Goal: Transaction & Acquisition: Purchase product/service

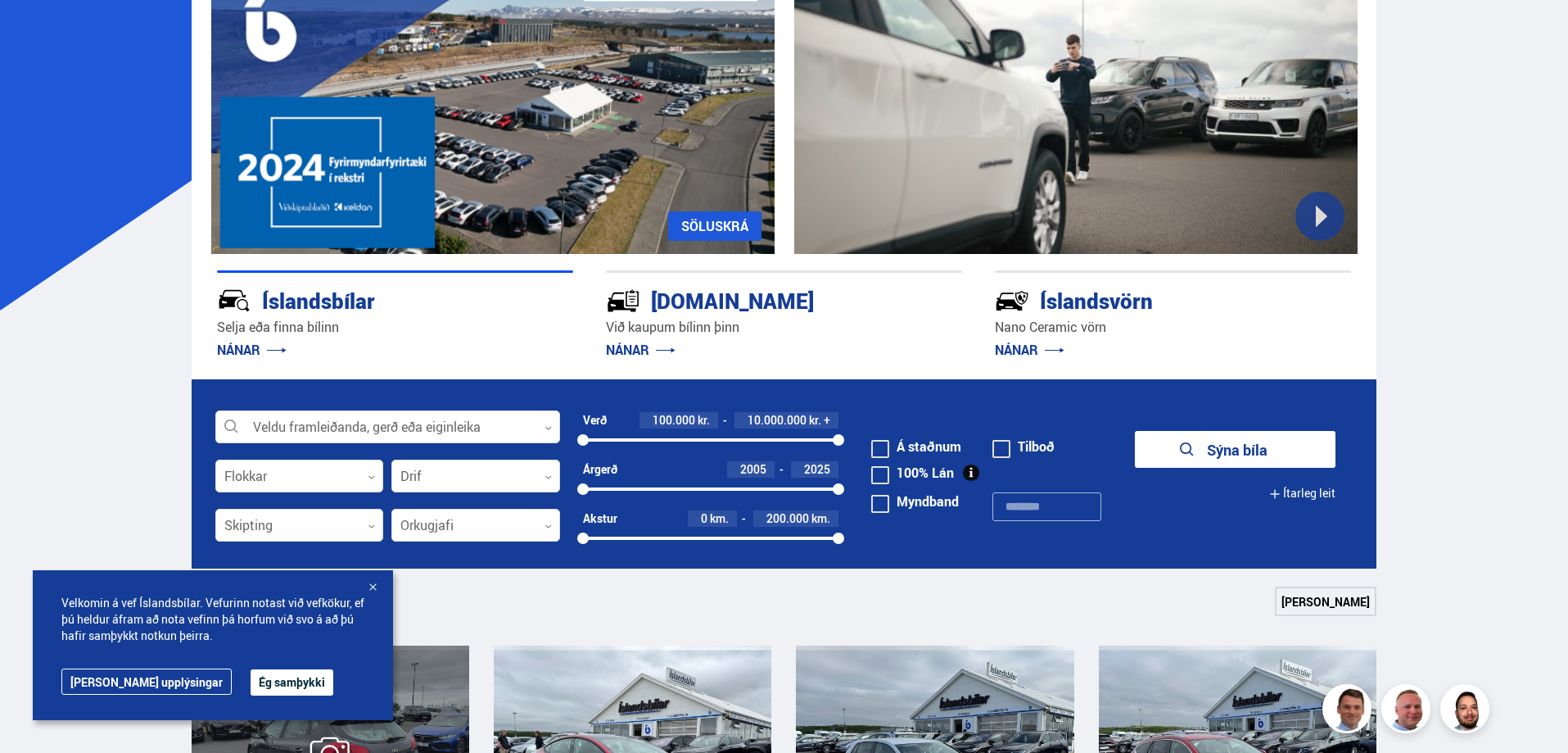
scroll to position [328, 0]
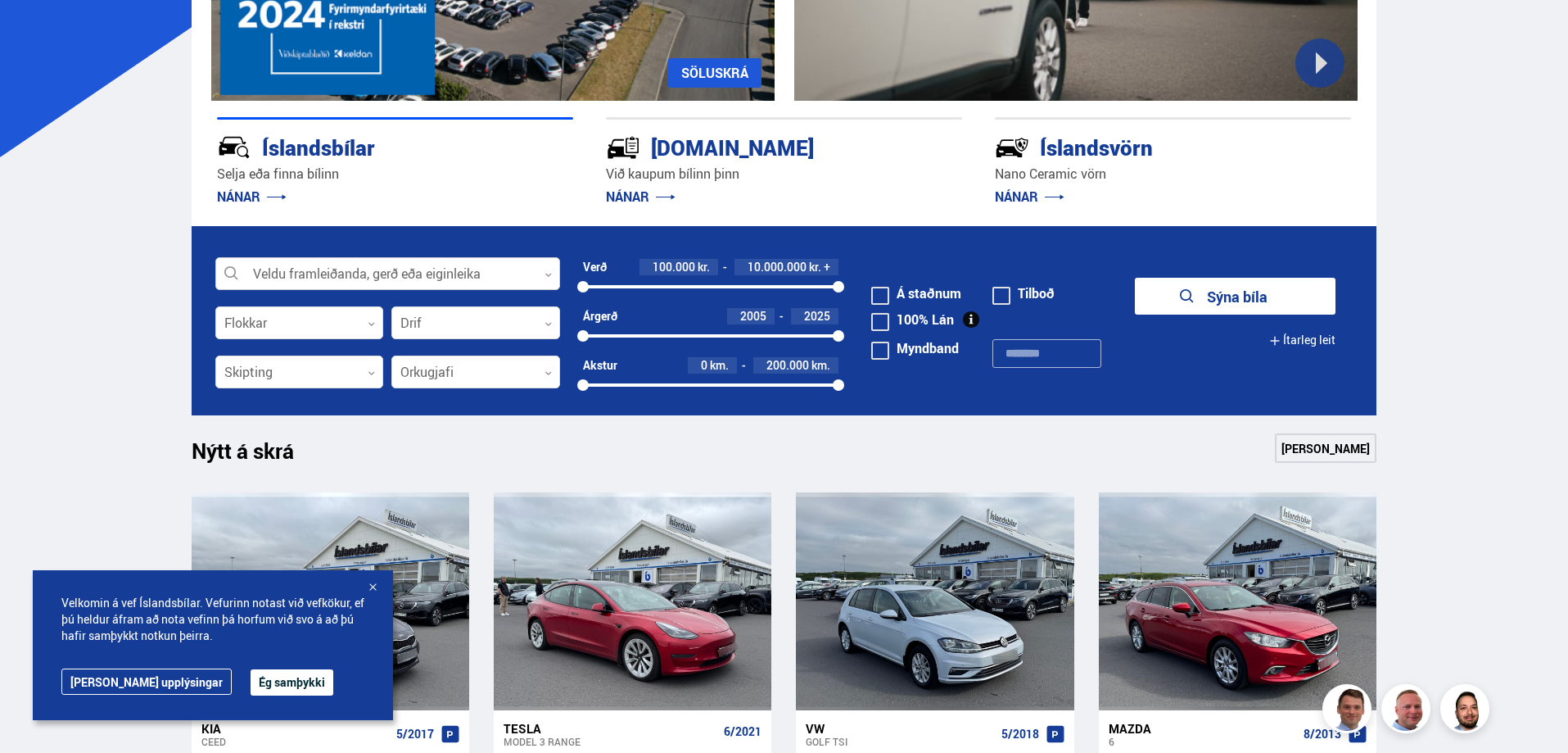
click at [332, 264] on div at bounding box center [387, 275] width 345 height 33
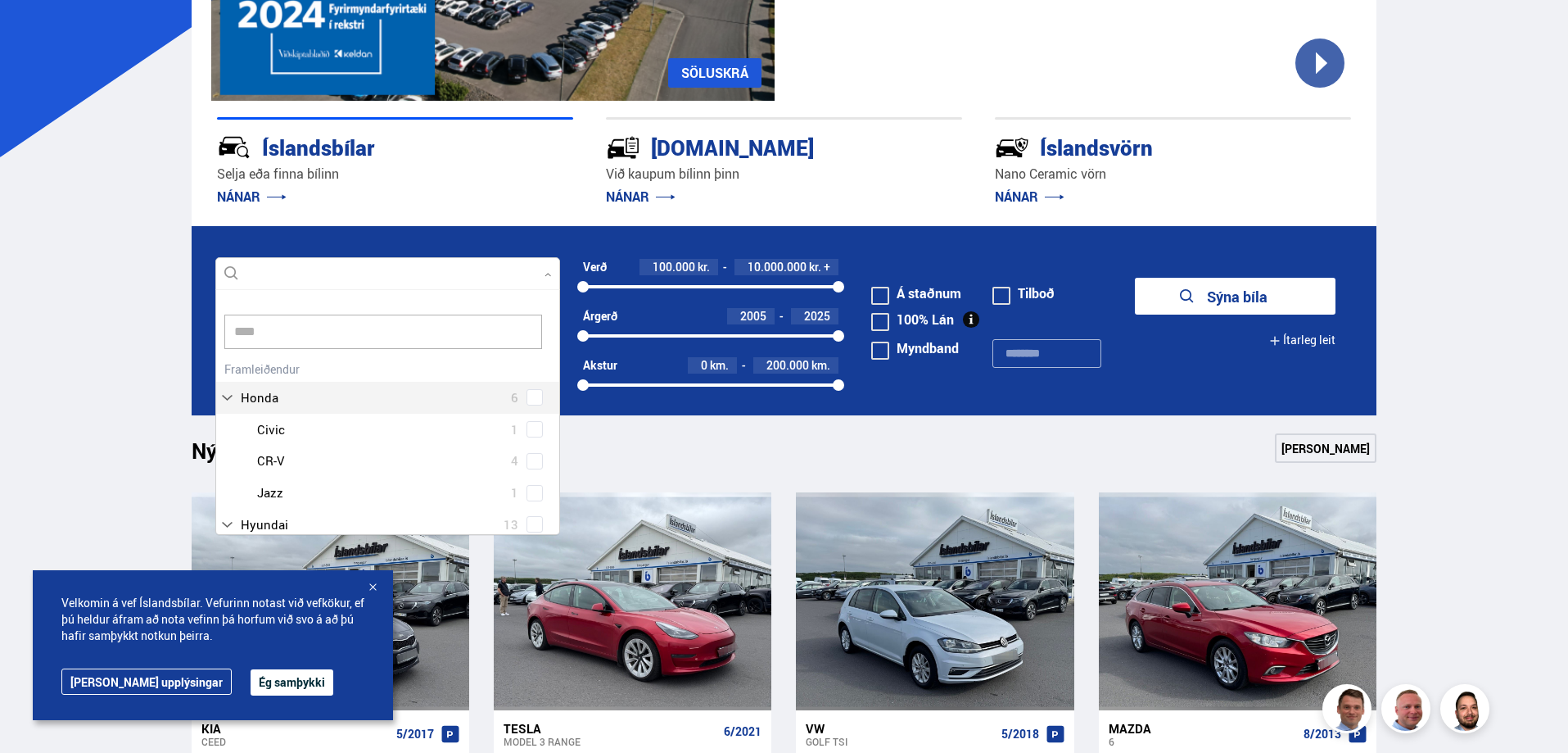
scroll to position [248, 351]
type input "*****"
click at [531, 398] on div "Honda 6 Honda Civic 1 Honda CR-V 4 Honda Jazz 1" at bounding box center [387, 432] width 343 height 151
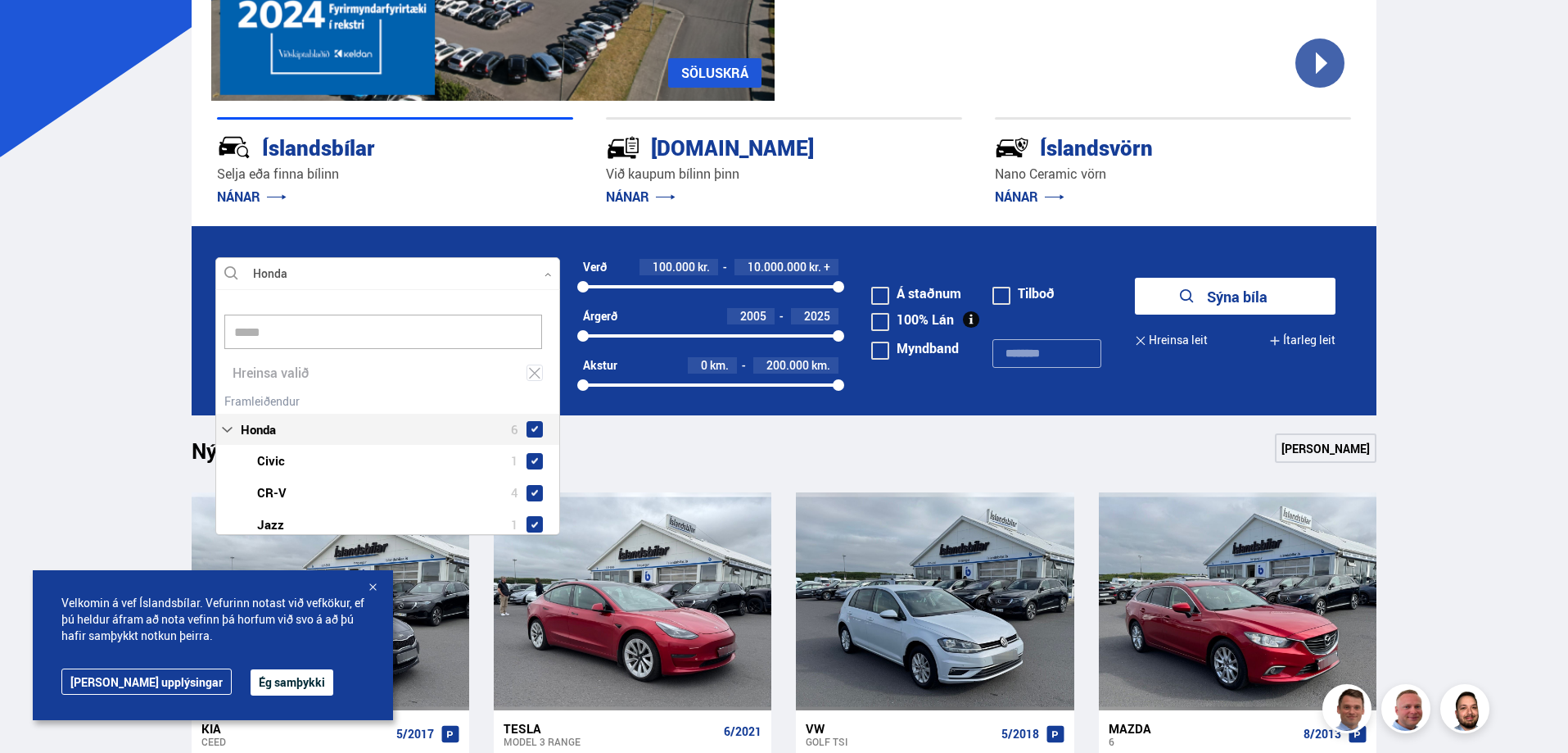
scroll to position [248, 351]
click at [526, 459] on span at bounding box center [534, 461] width 16 height 16
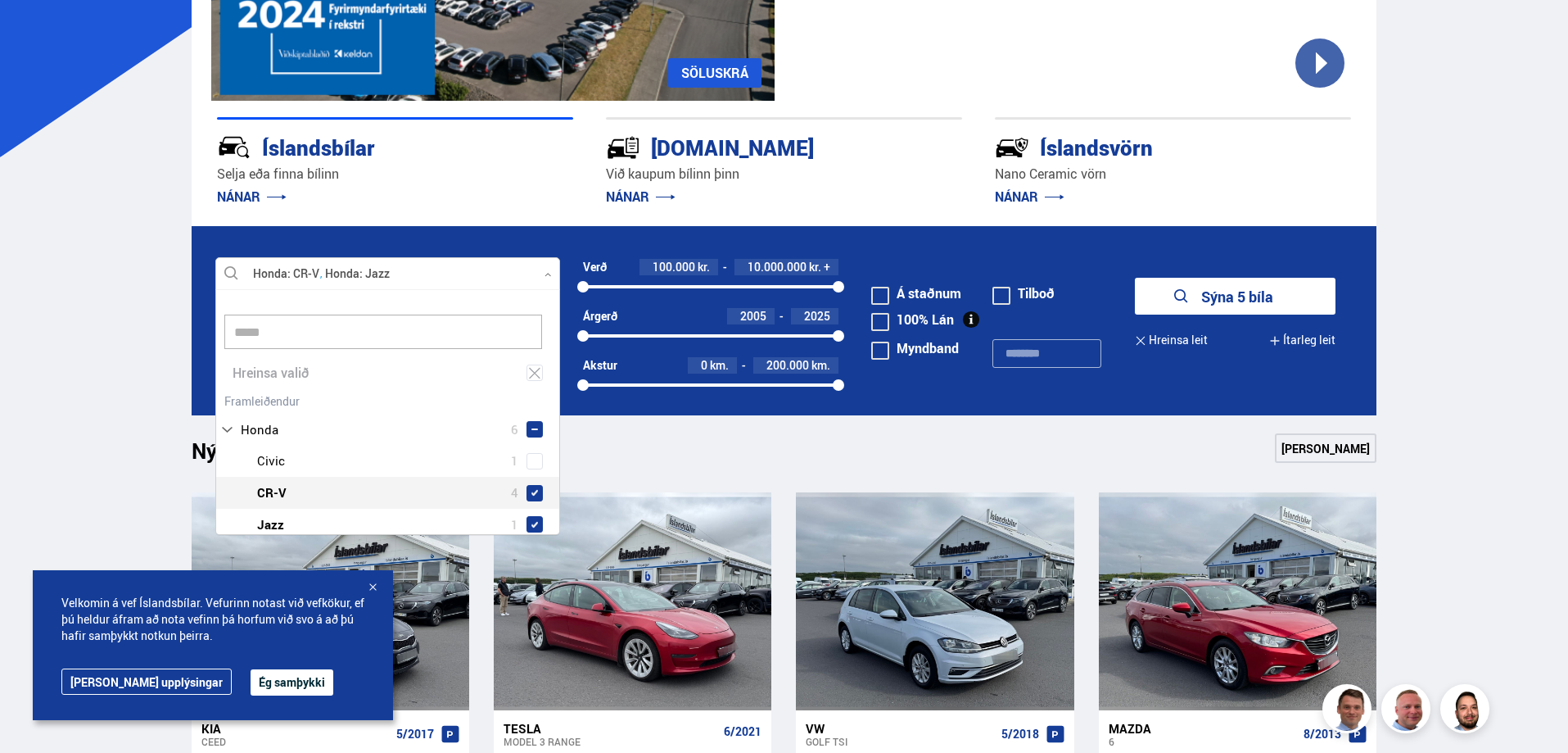
click at [534, 488] on span at bounding box center [534, 493] width 16 height 16
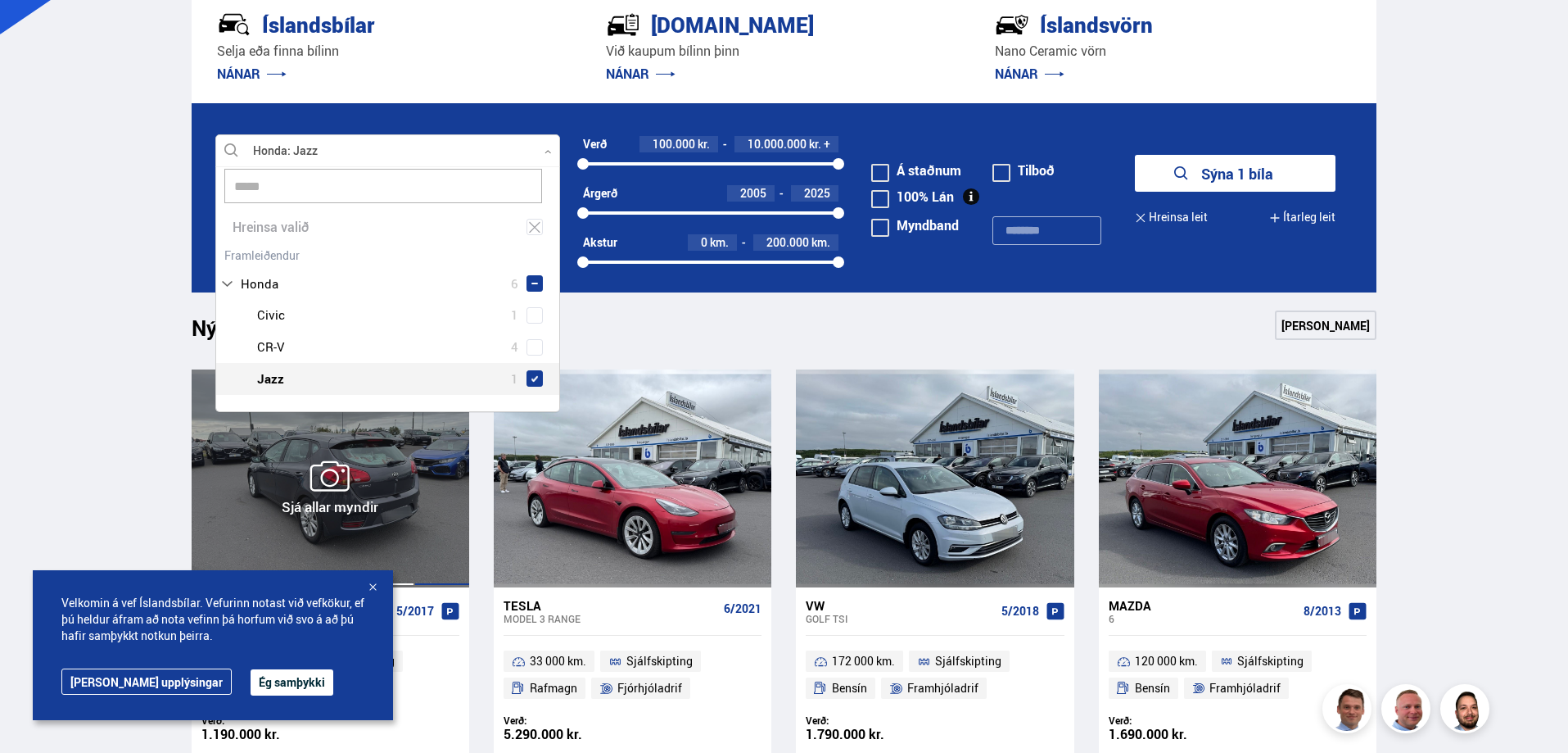
scroll to position [328, 0]
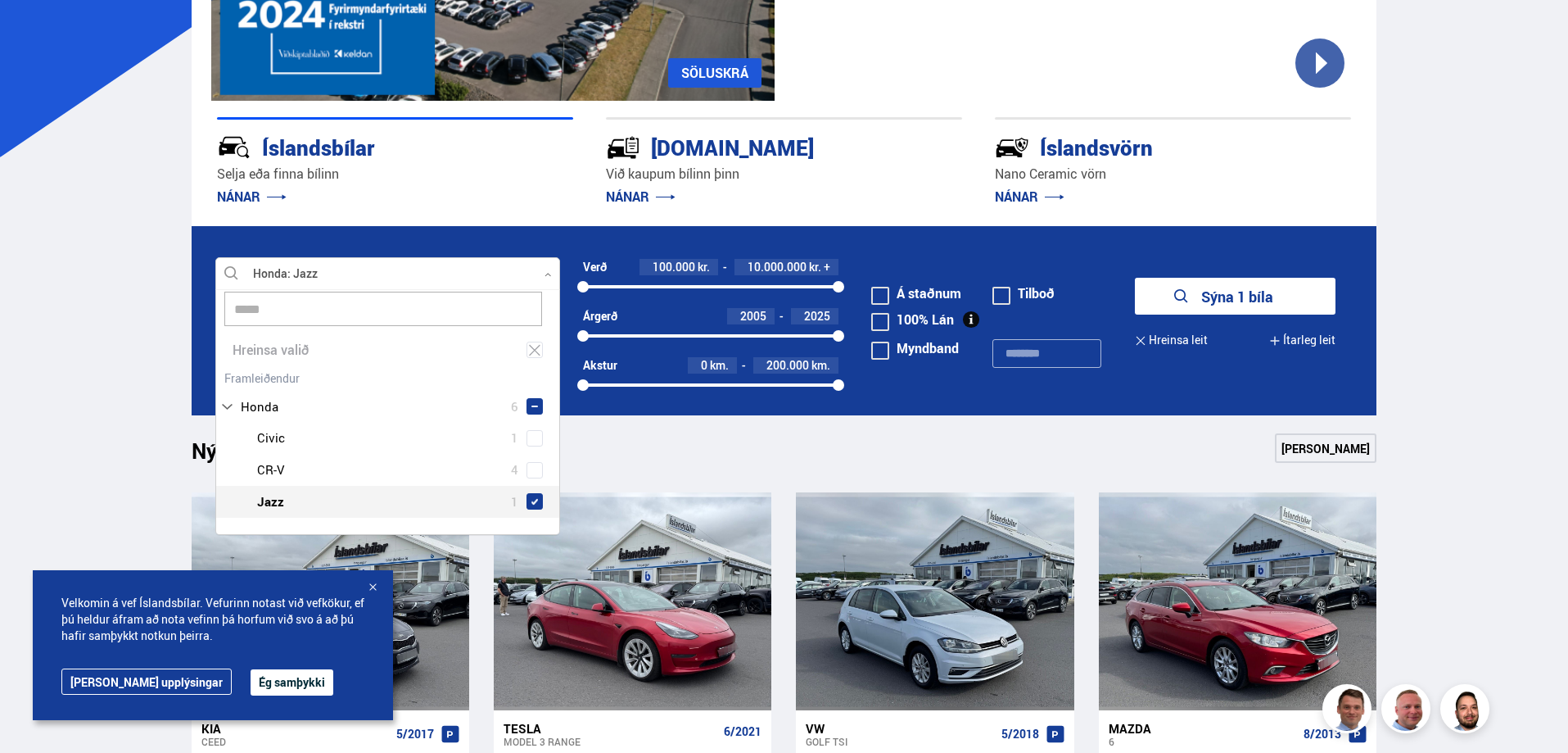
click at [363, 303] on input "*****" at bounding box center [384, 309] width 318 height 35
click at [534, 228] on form "Honda Jazz Veldu framleiðanda, gerð eða eiginleika 1 honda Hreinsa valið Audi 1…" at bounding box center [784, 320] width 1185 height 189
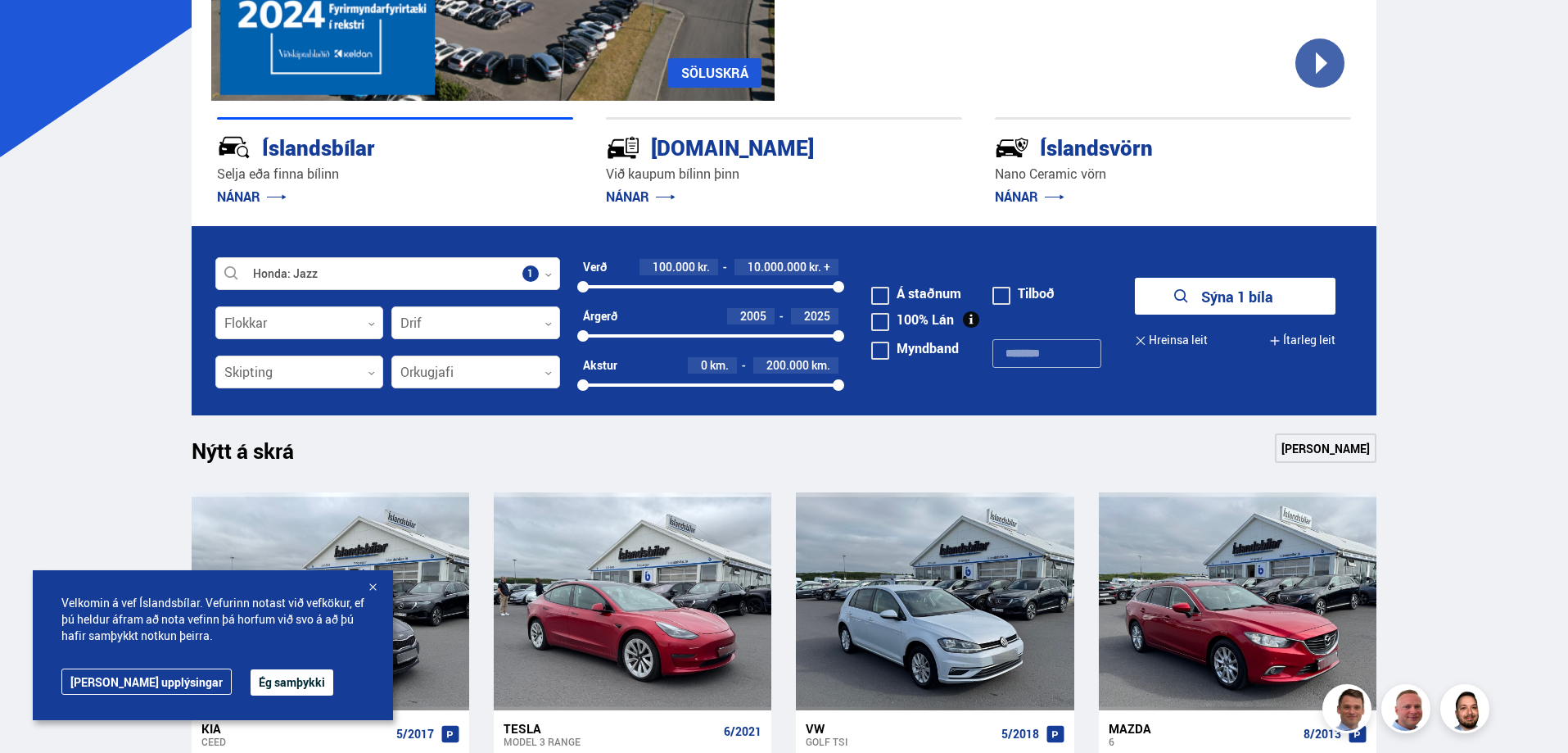
click at [1277, 295] on button "Sýna 1 bíla" at bounding box center [1236, 296] width 200 height 37
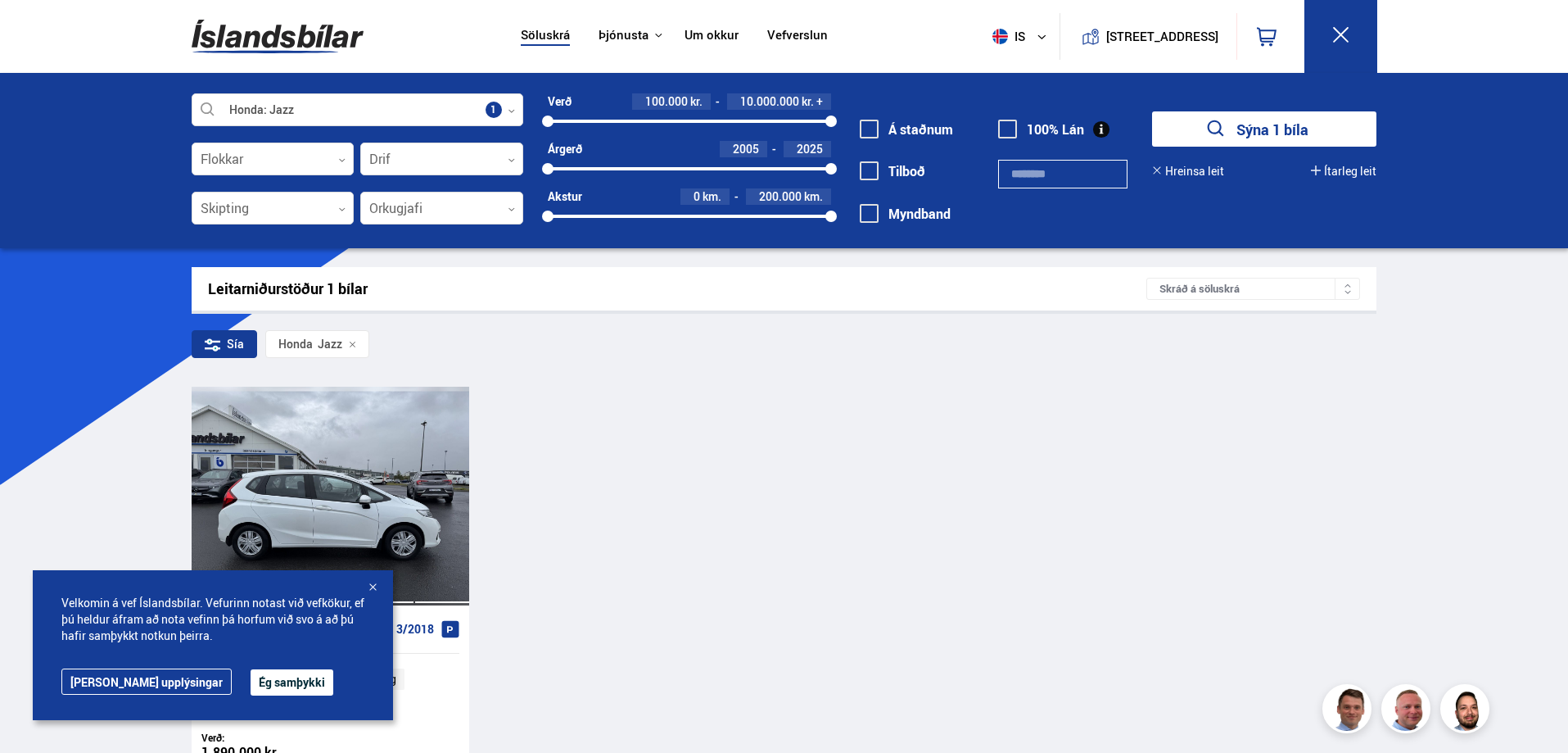
click at [303, 465] on div at bounding box center [331, 496] width 56 height 218
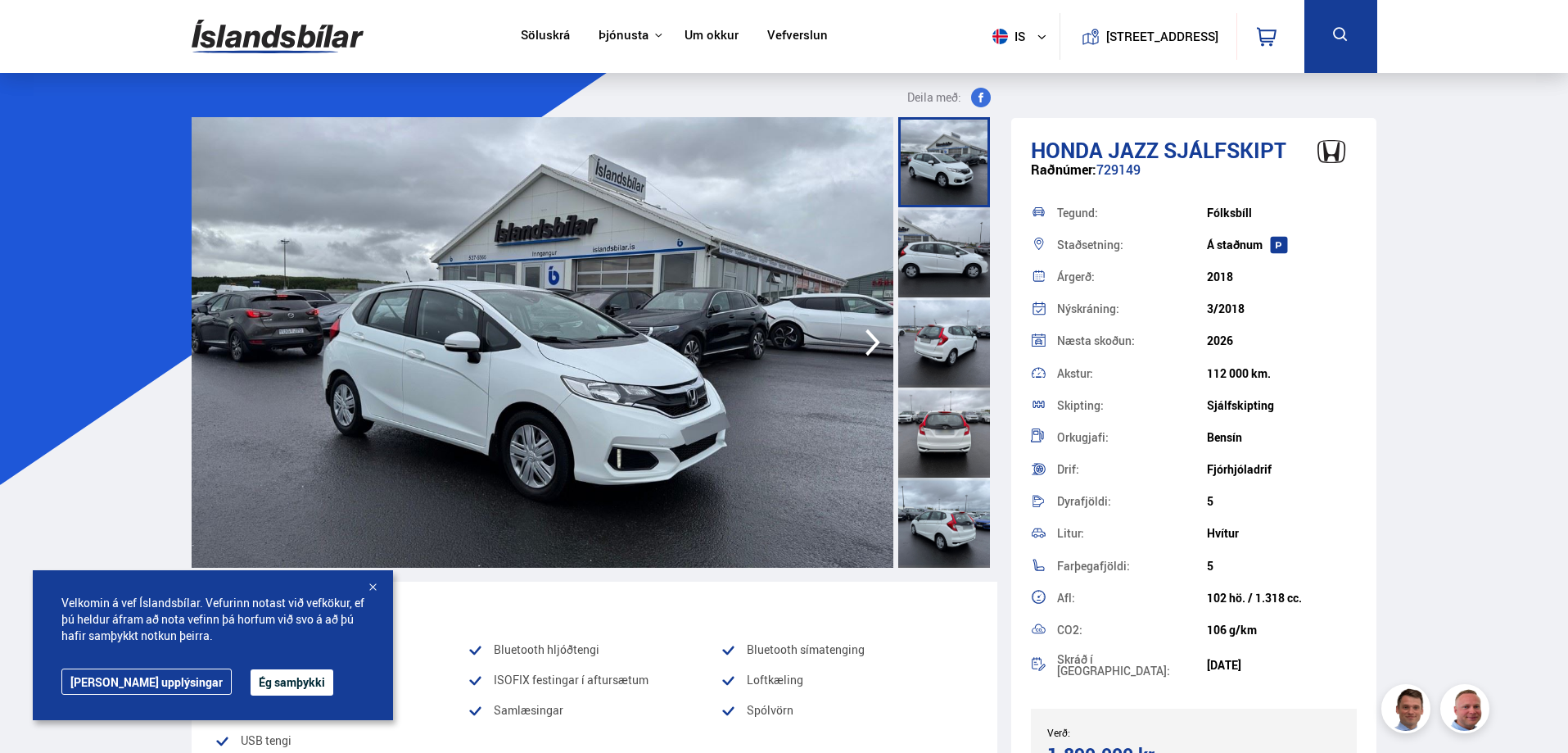
click at [859, 347] on icon "button" at bounding box center [873, 342] width 33 height 40
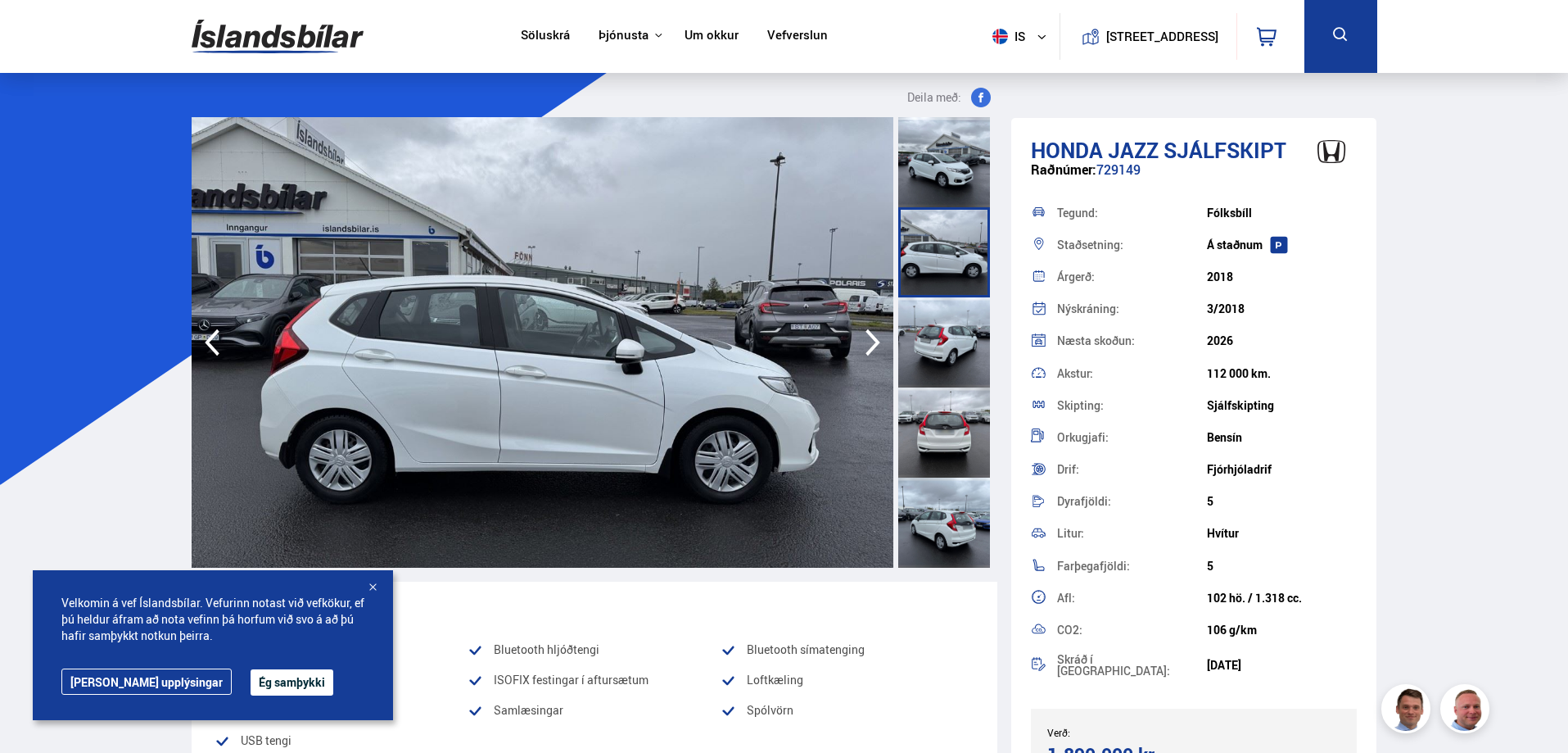
click at [859, 347] on icon "button" at bounding box center [873, 342] width 33 height 40
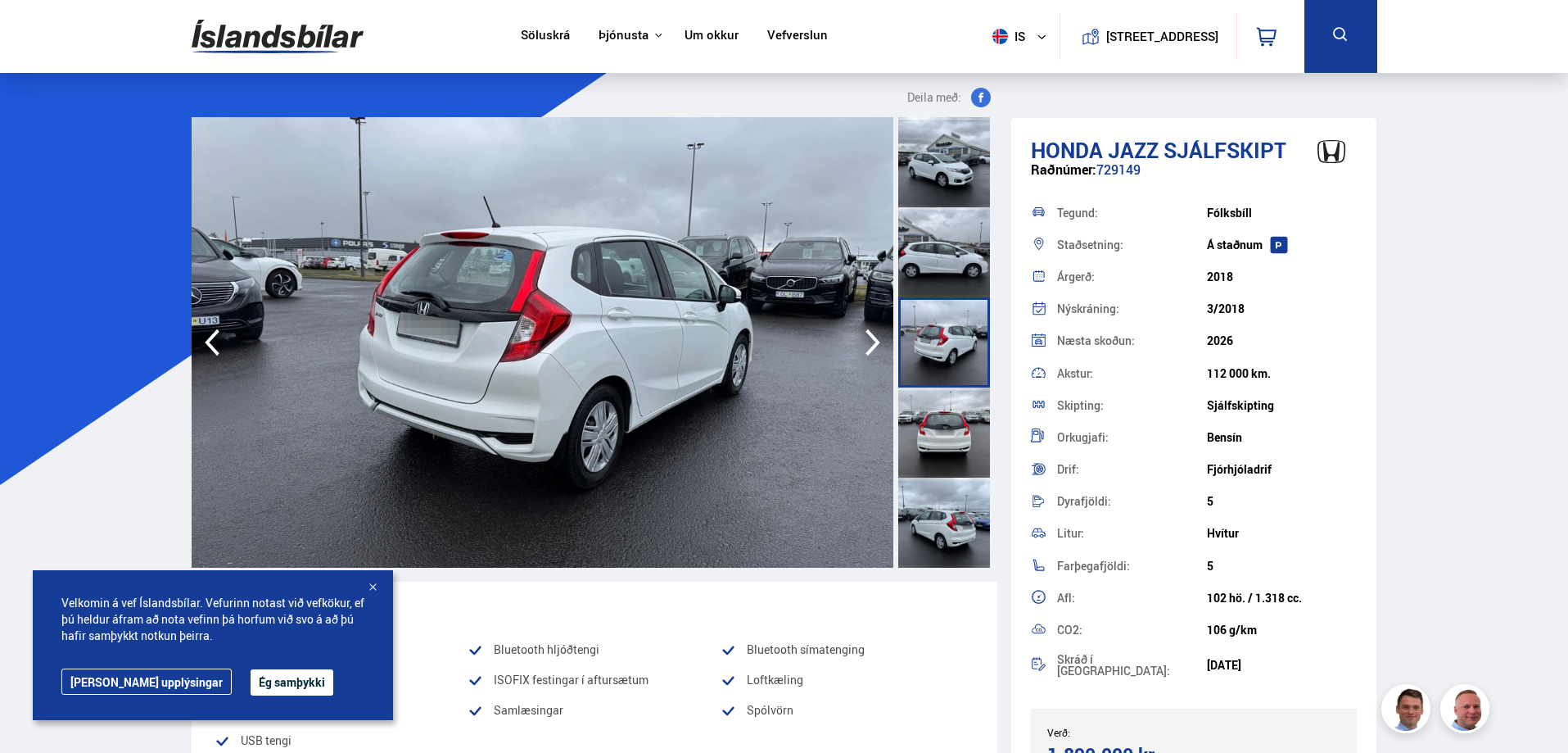
click at [859, 347] on icon "button" at bounding box center [873, 342] width 33 height 40
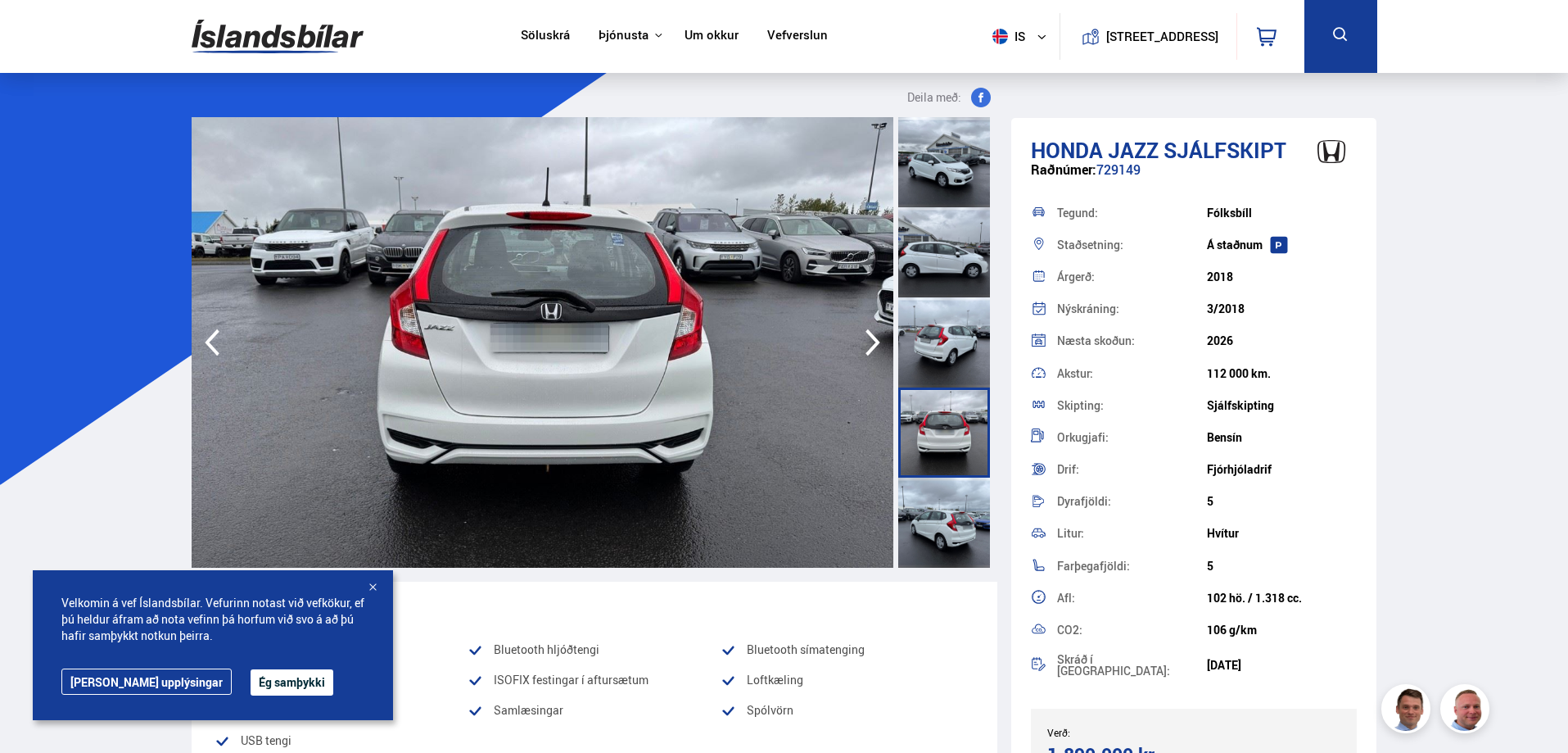
click at [859, 347] on icon "button" at bounding box center [873, 342] width 33 height 40
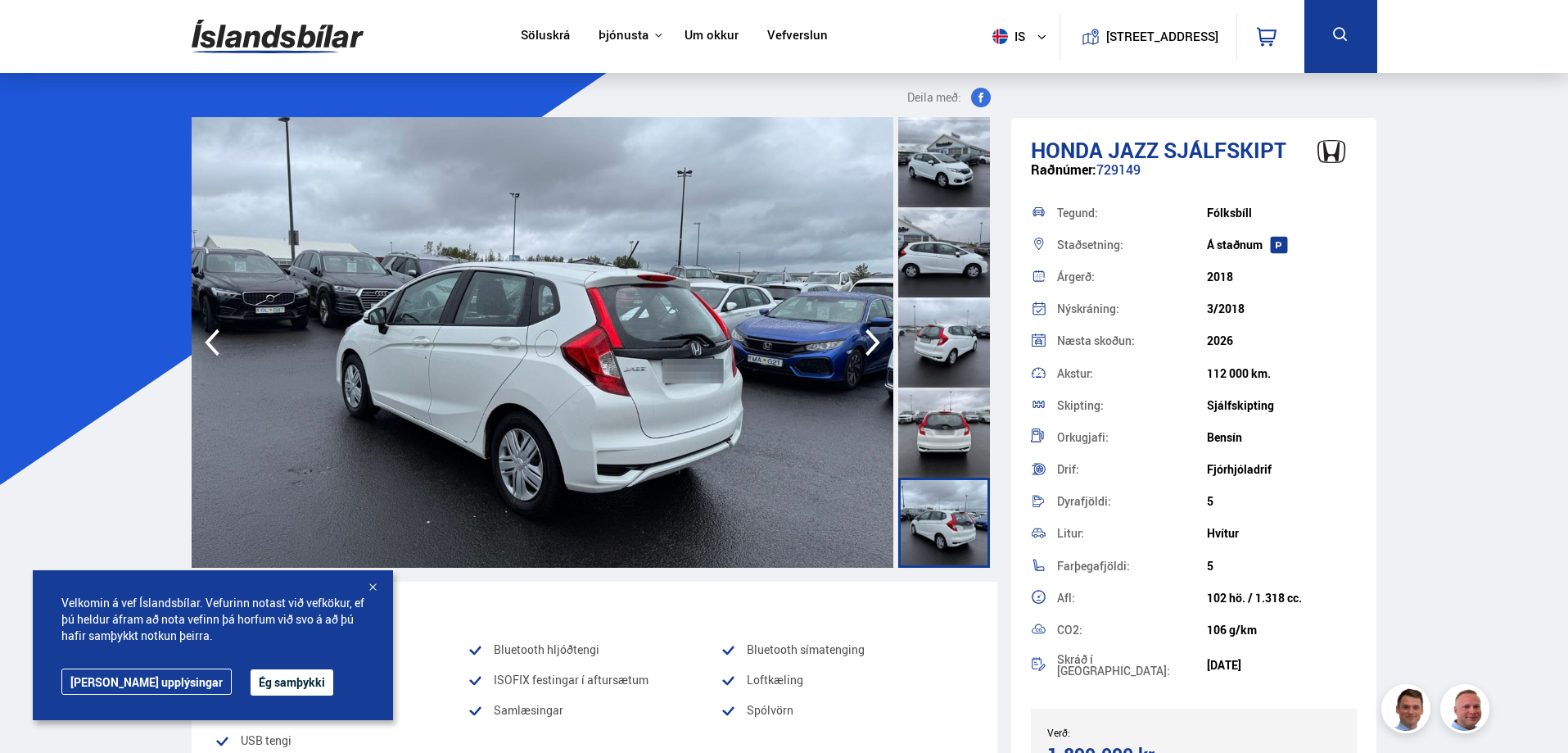
click at [859, 347] on icon "button" at bounding box center [873, 342] width 33 height 40
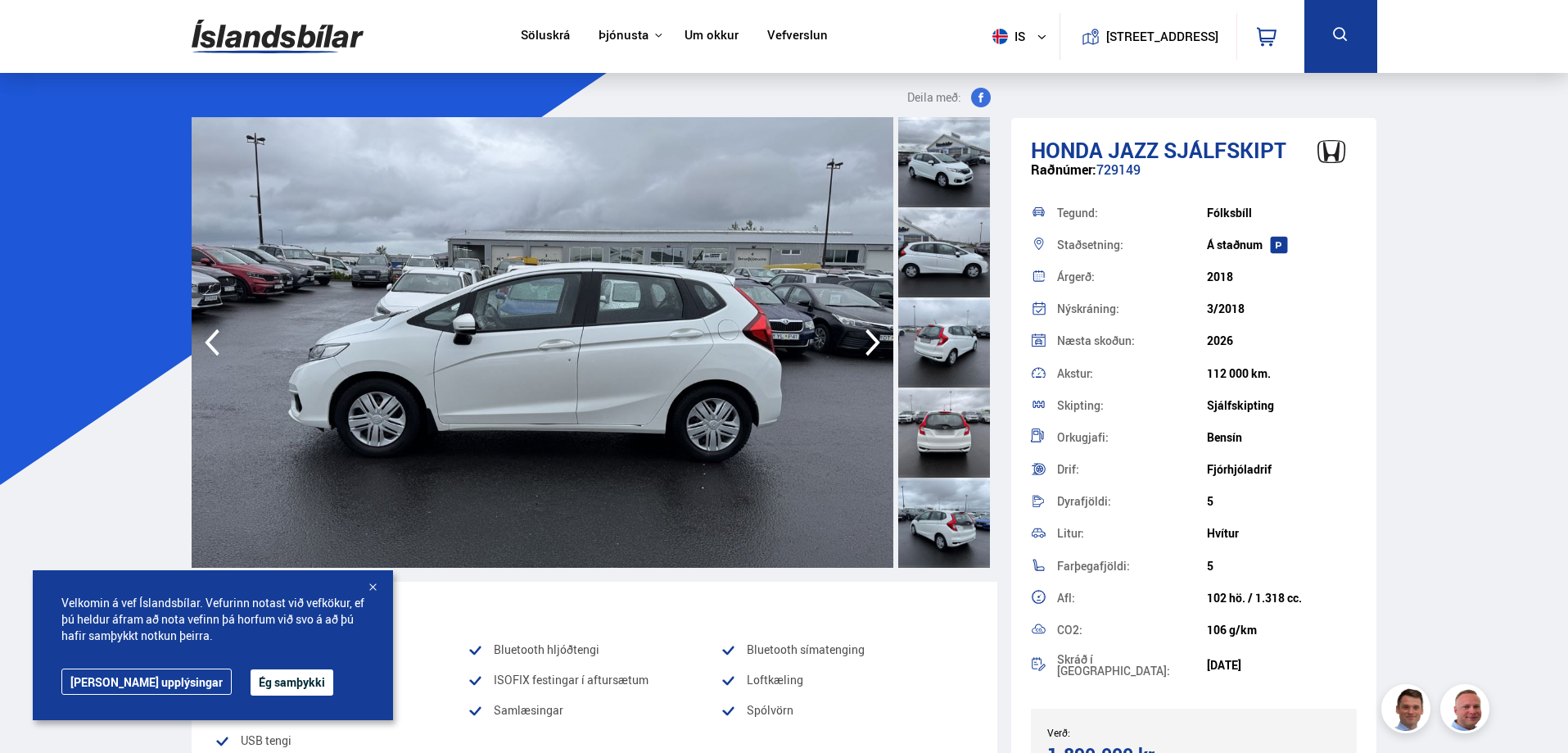
click at [859, 347] on icon "button" at bounding box center [873, 342] width 33 height 40
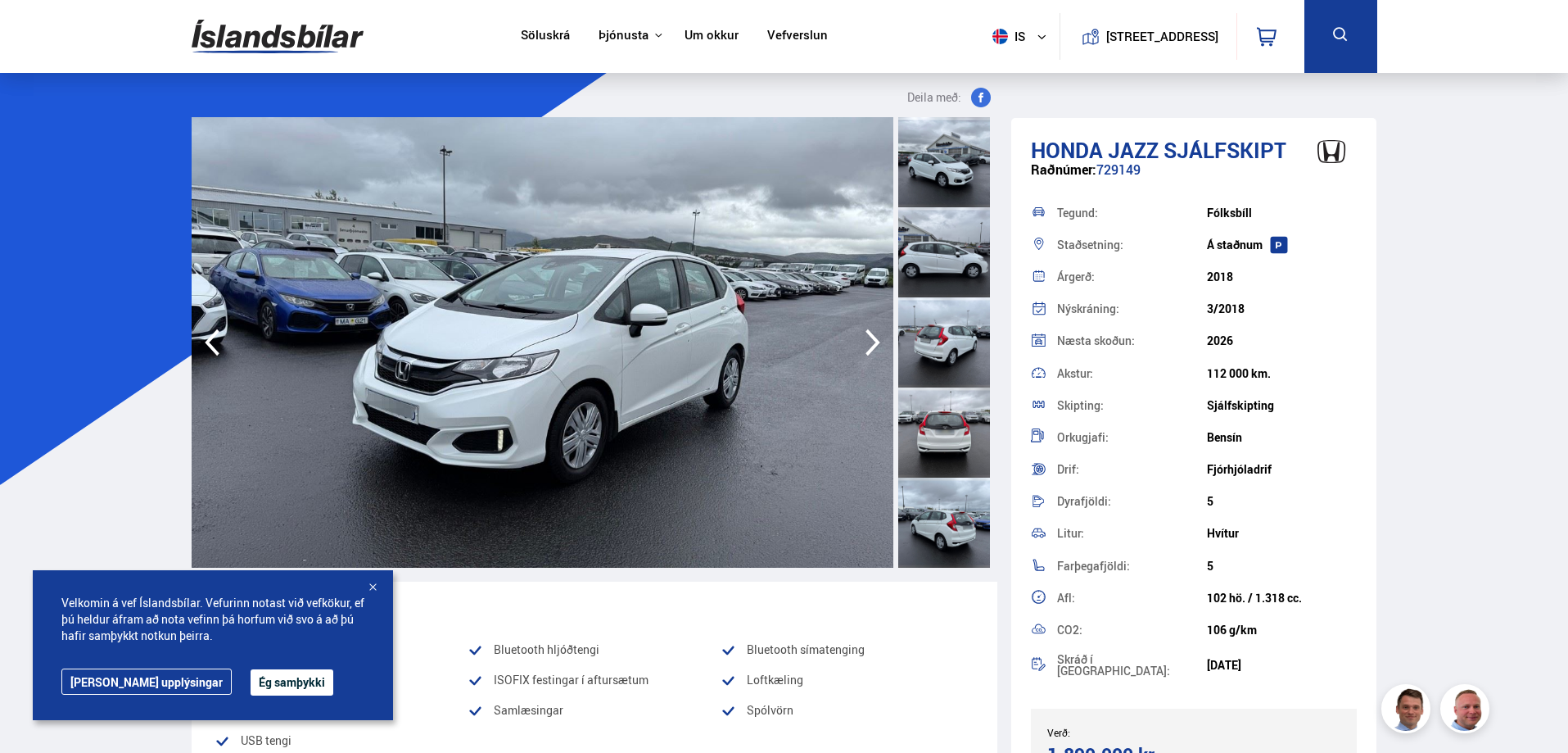
click at [870, 338] on icon "button" at bounding box center [873, 342] width 33 height 40
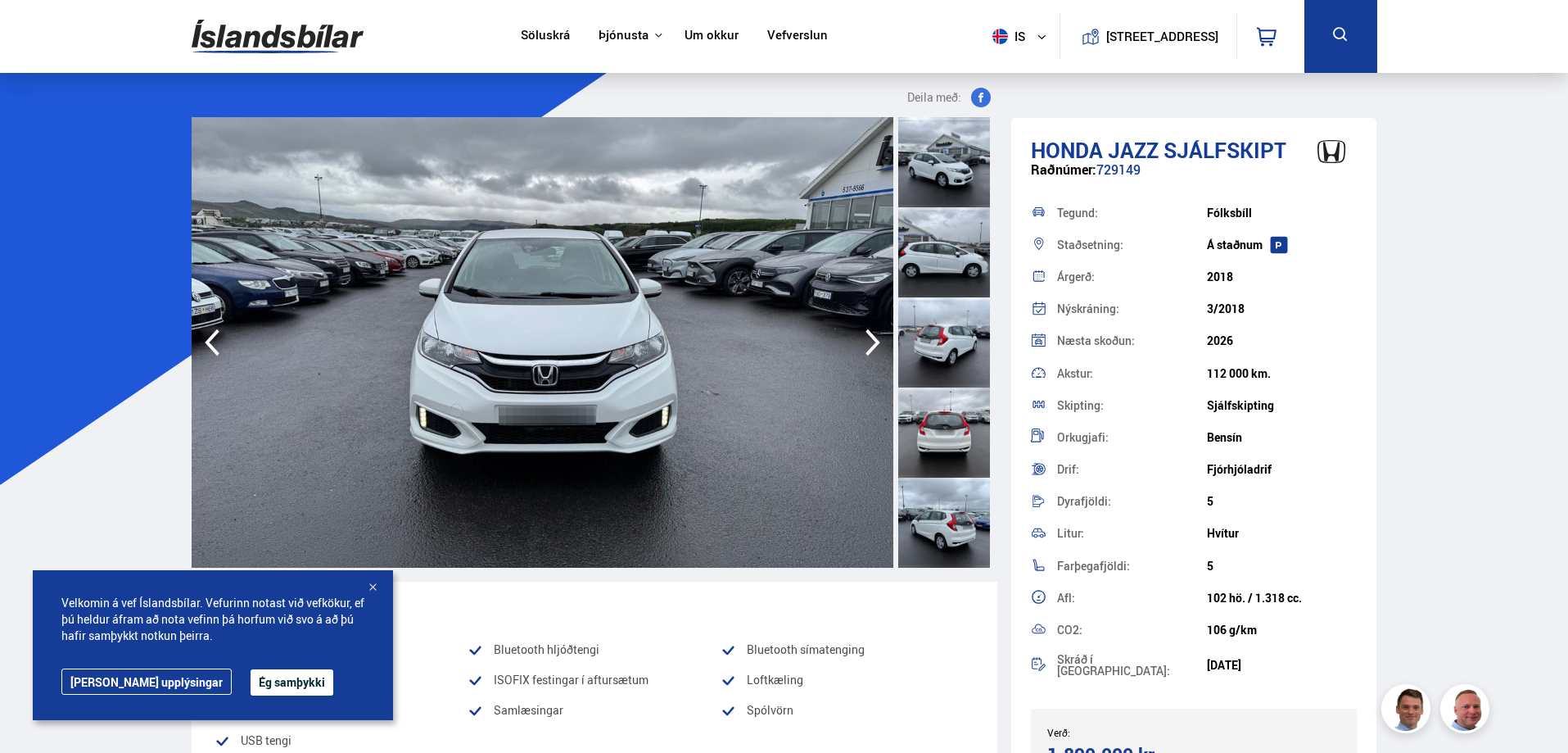
click at [870, 338] on icon "button" at bounding box center [873, 342] width 33 height 40
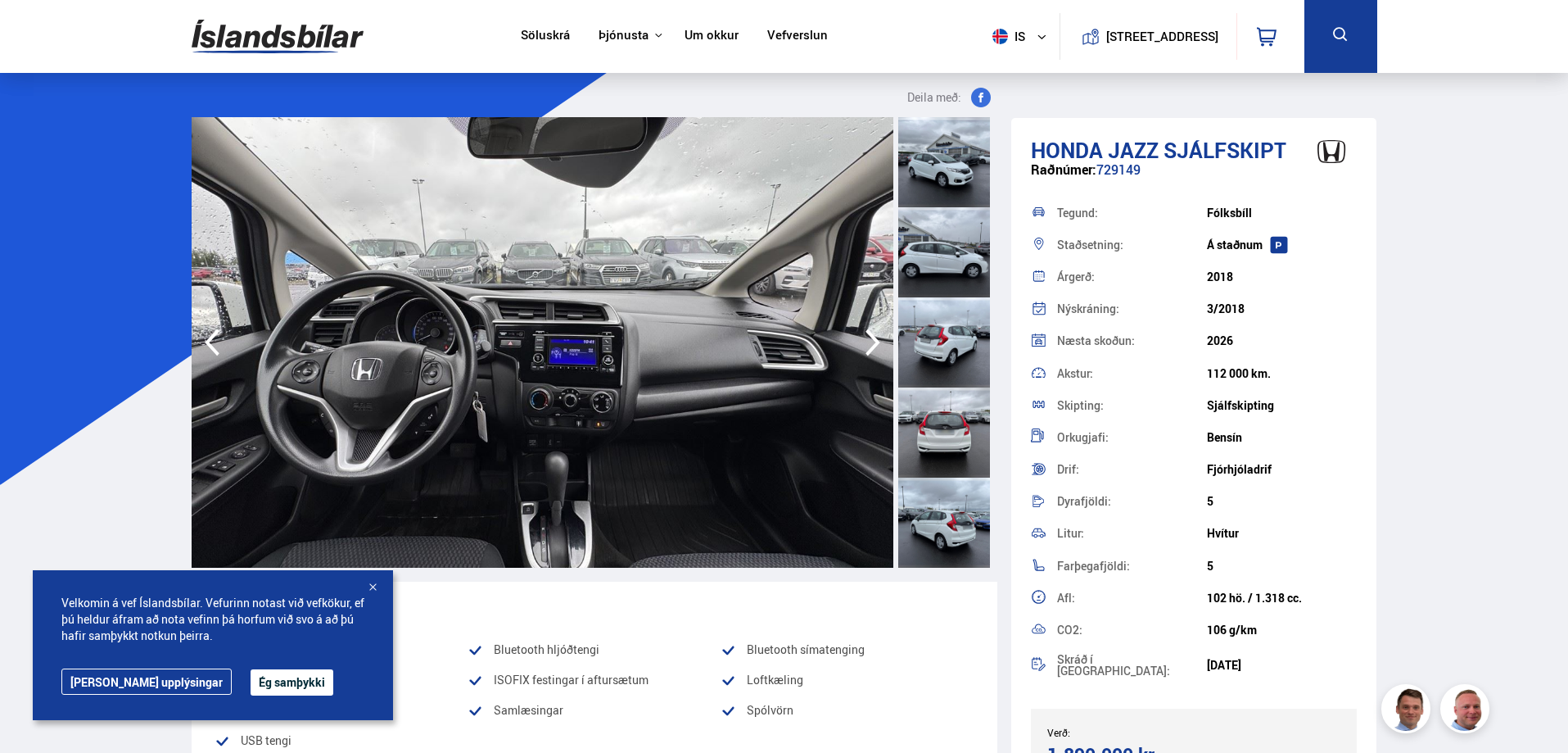
click at [870, 338] on icon "button" at bounding box center [873, 342] width 33 height 40
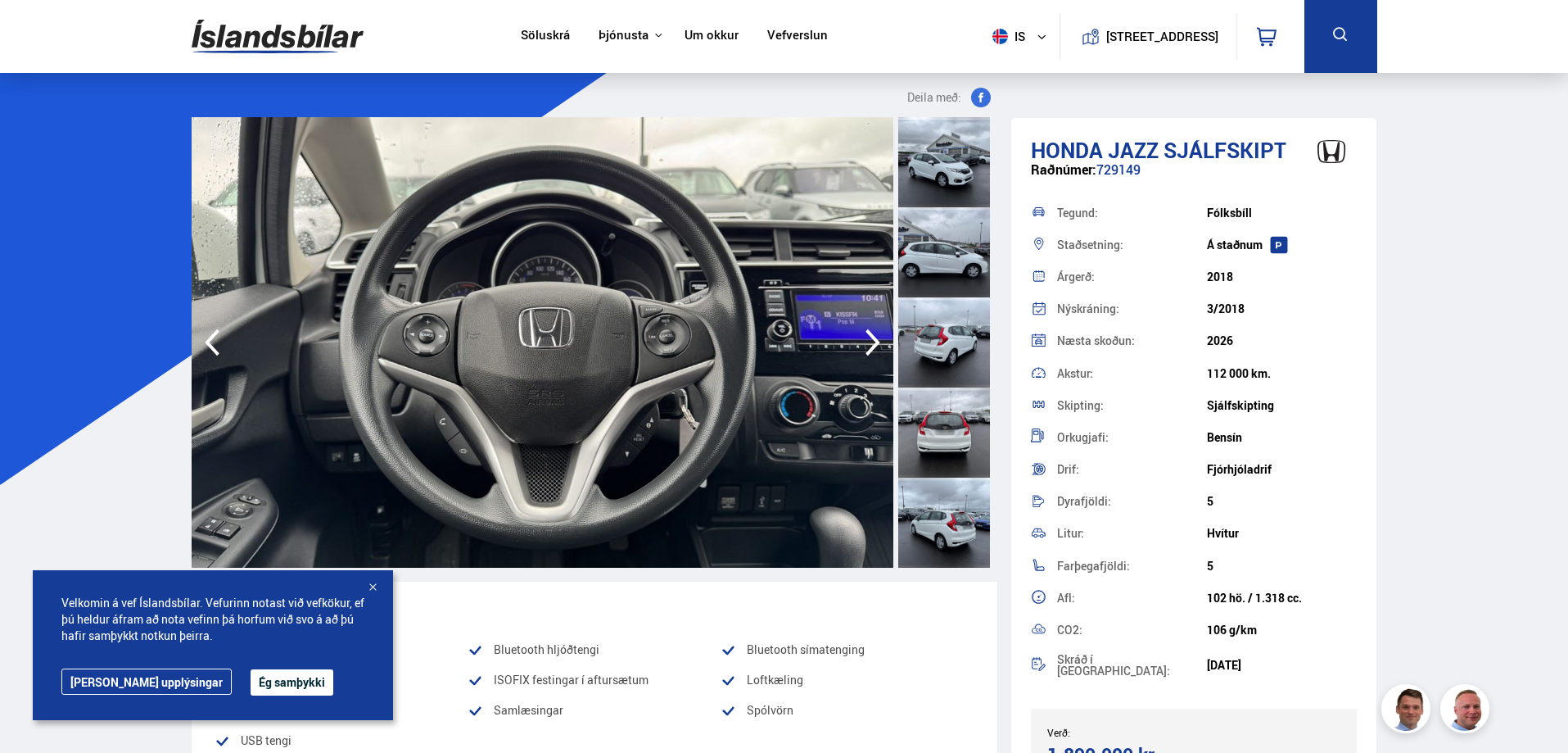
click at [867, 340] on icon "button" at bounding box center [873, 342] width 33 height 40
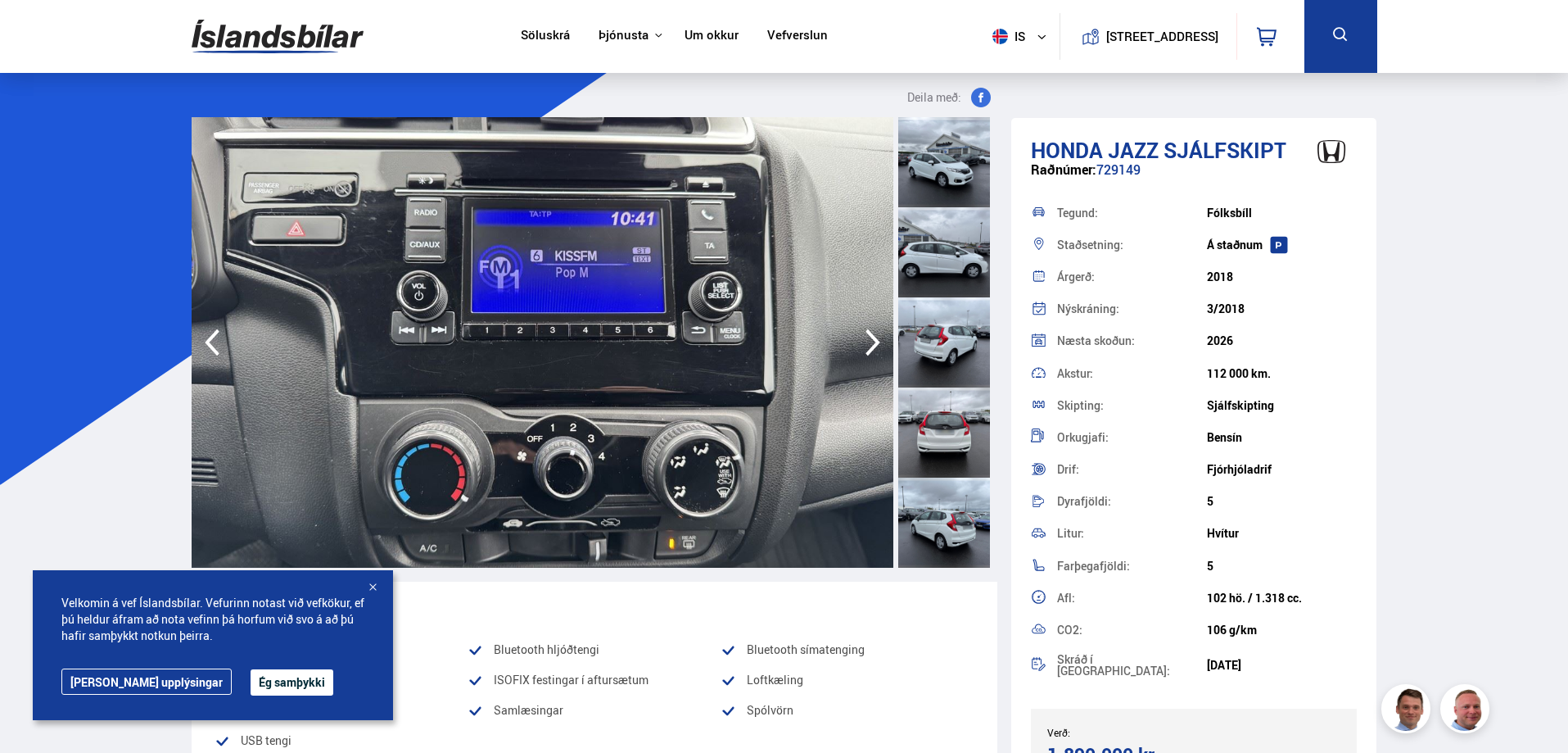
click at [867, 340] on icon "button" at bounding box center [873, 342] width 33 height 40
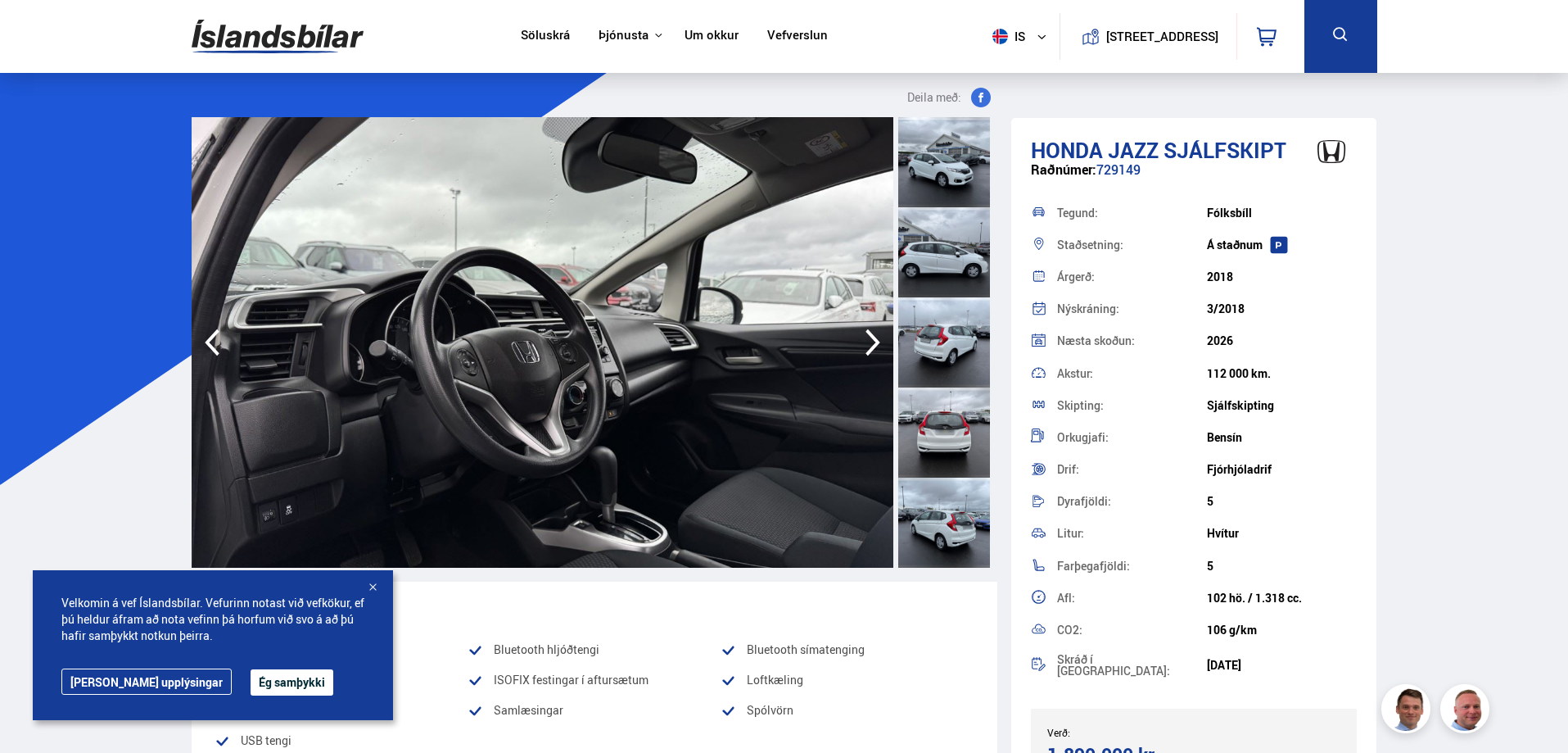
click at [867, 340] on icon "button" at bounding box center [873, 342] width 33 height 40
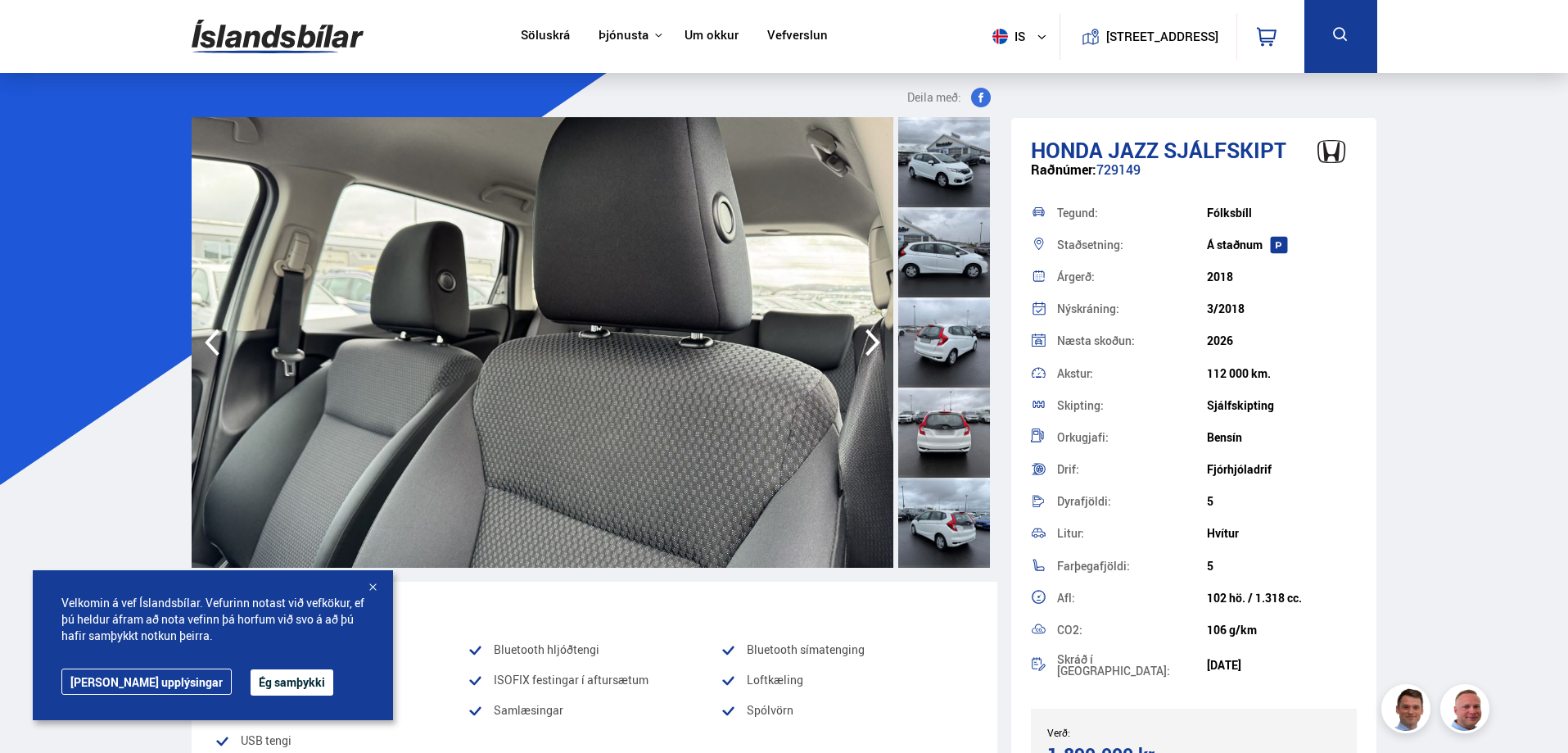
click at [867, 340] on icon "button" at bounding box center [873, 342] width 33 height 40
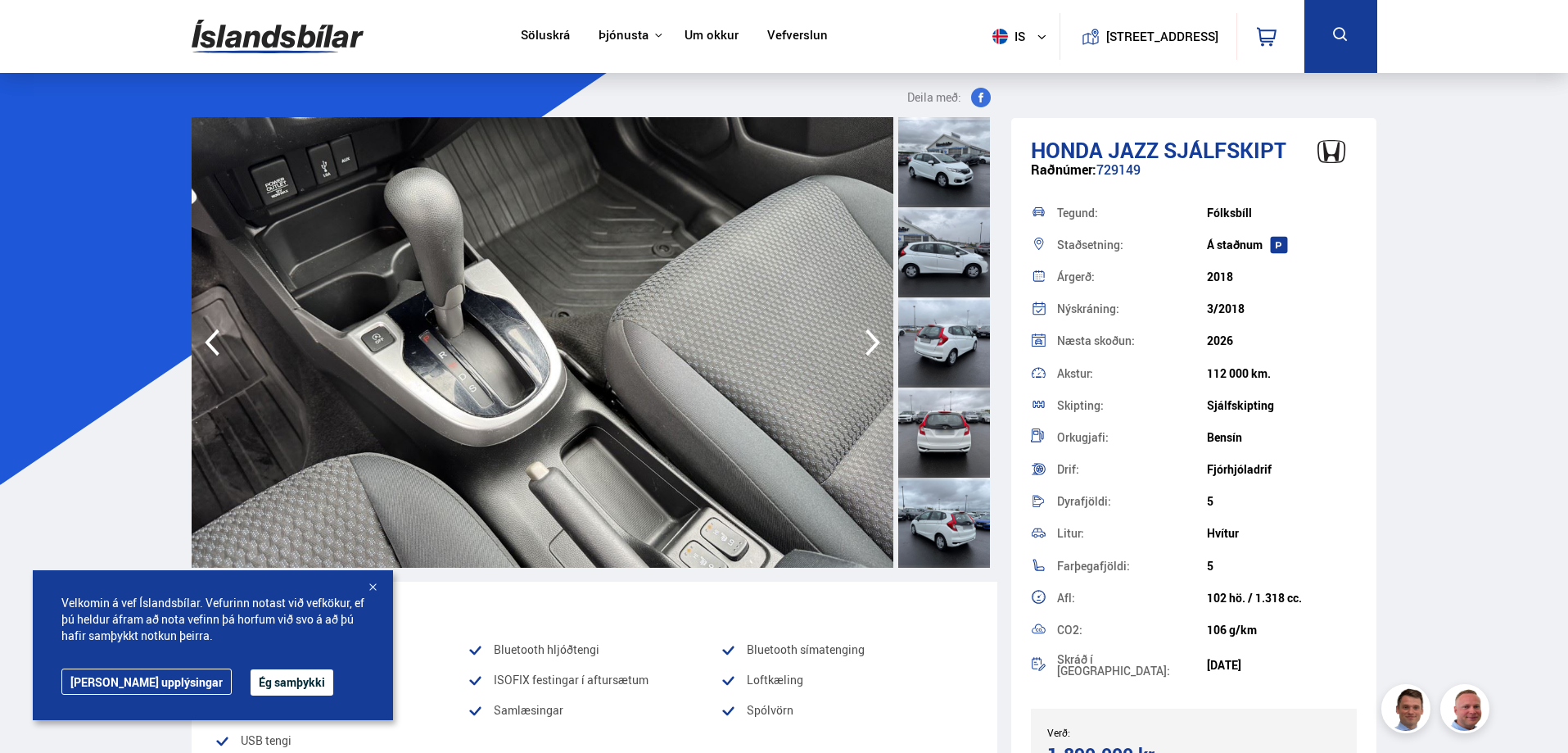
click at [867, 340] on icon "button" at bounding box center [873, 342] width 33 height 40
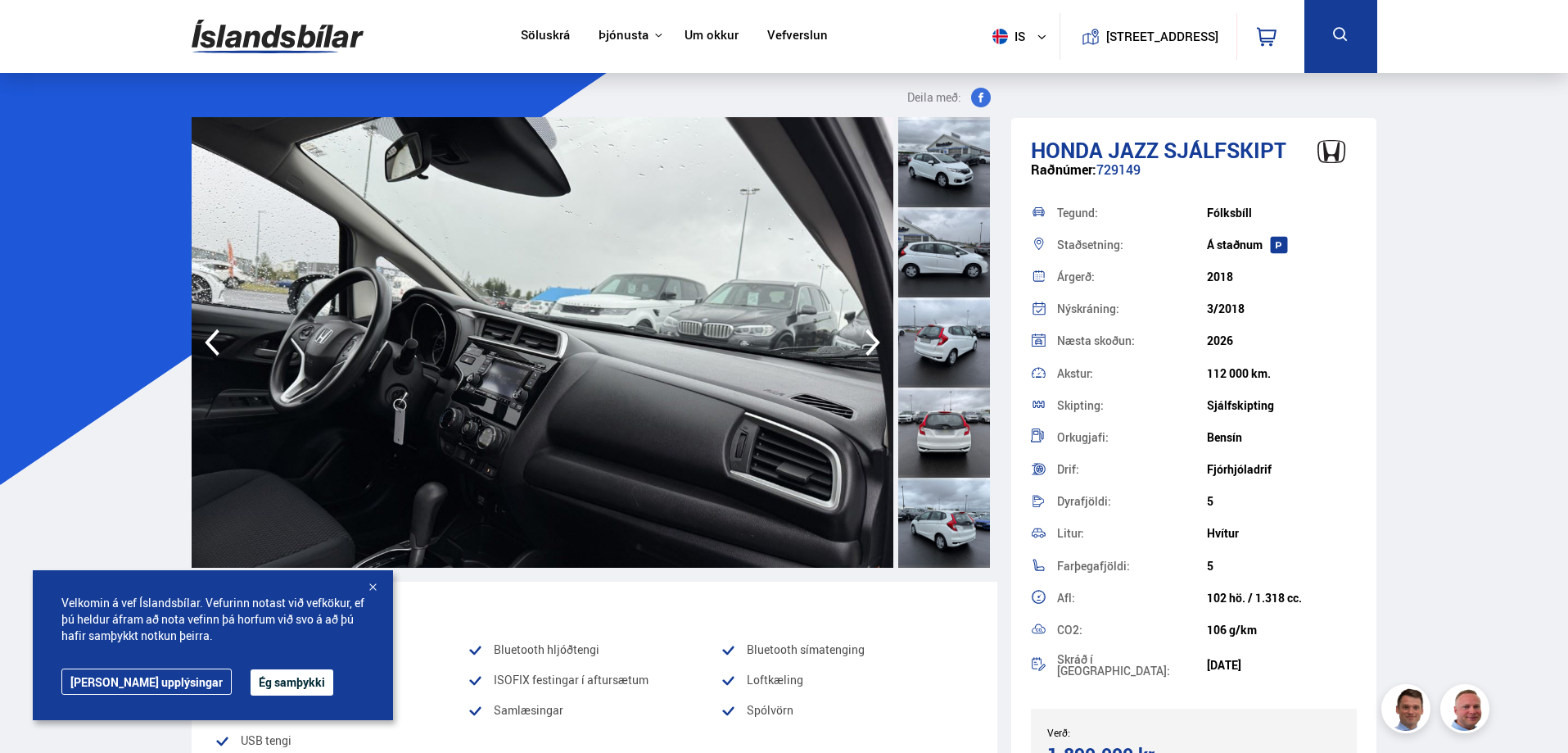
click at [867, 340] on icon "button" at bounding box center [873, 342] width 33 height 40
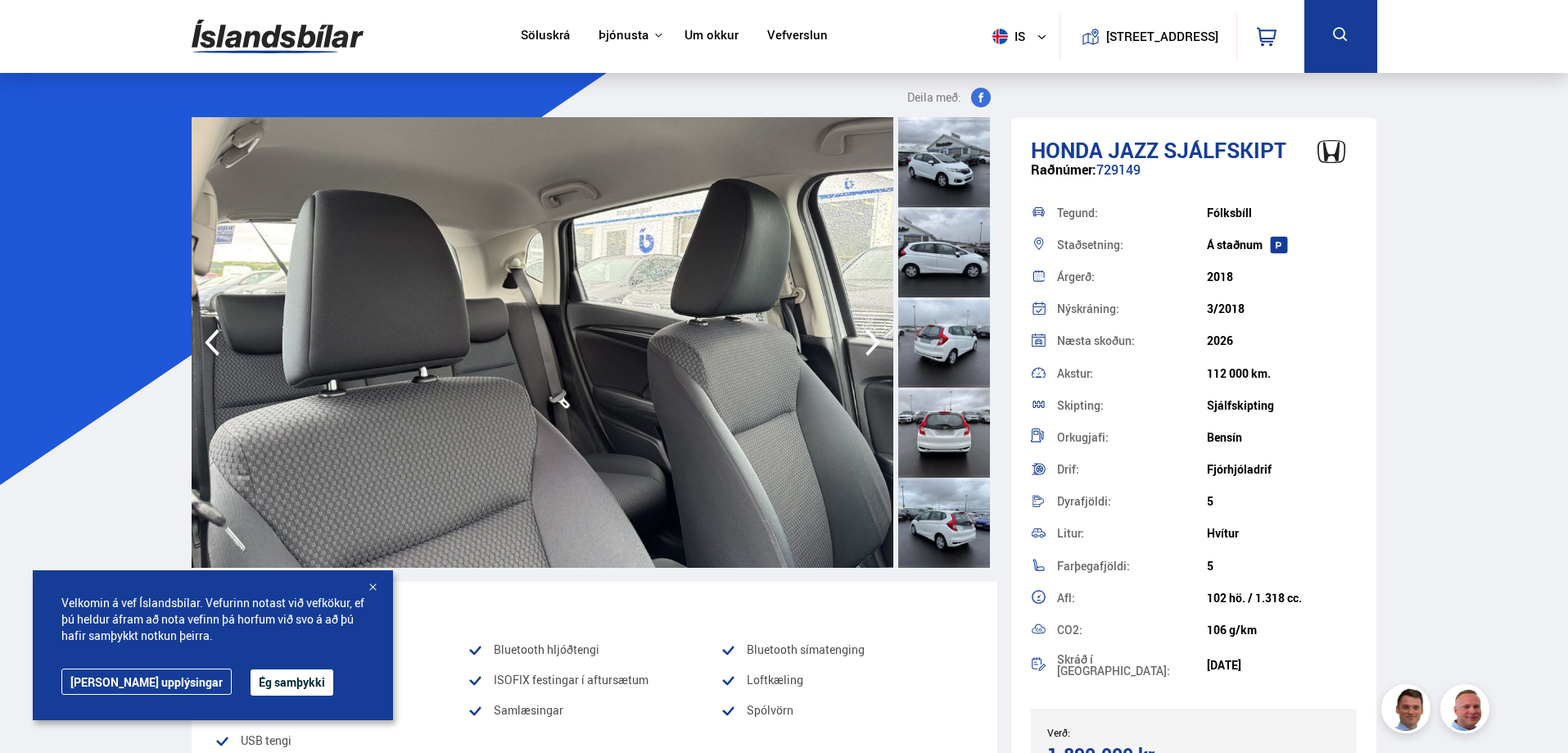
click at [867, 340] on icon "button" at bounding box center [873, 342] width 33 height 40
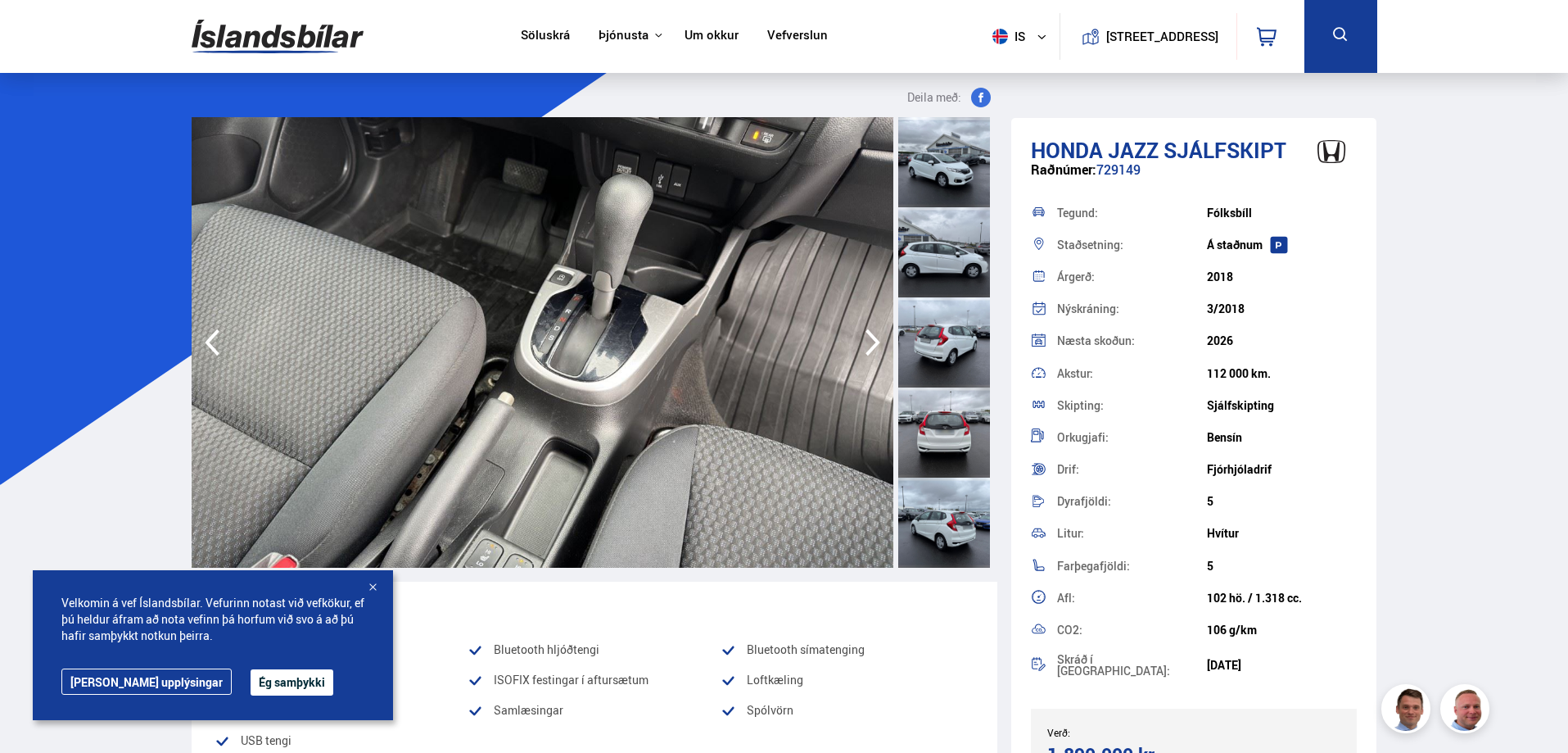
click at [867, 340] on icon "button" at bounding box center [873, 342] width 33 height 40
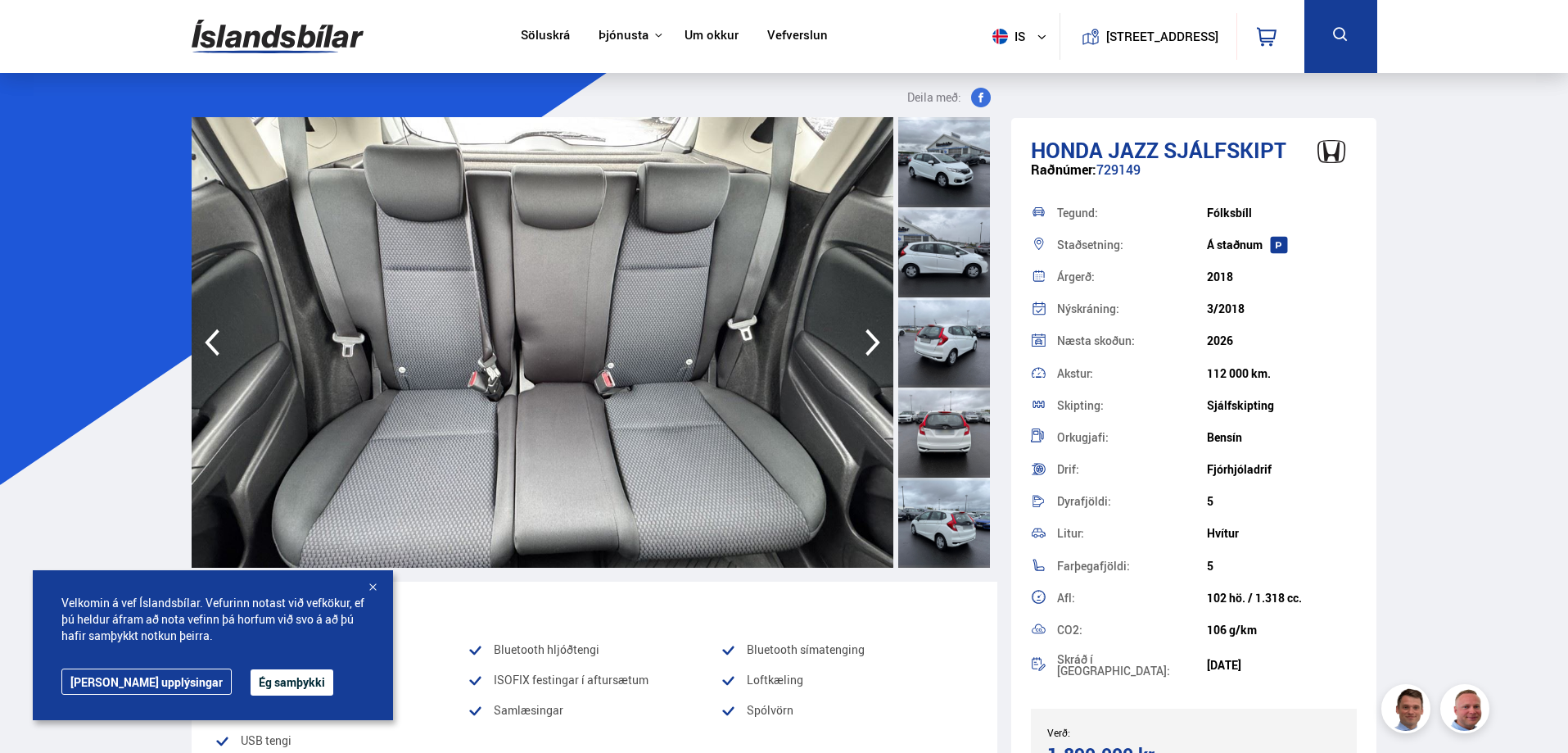
click at [867, 340] on icon "button" at bounding box center [873, 342] width 33 height 40
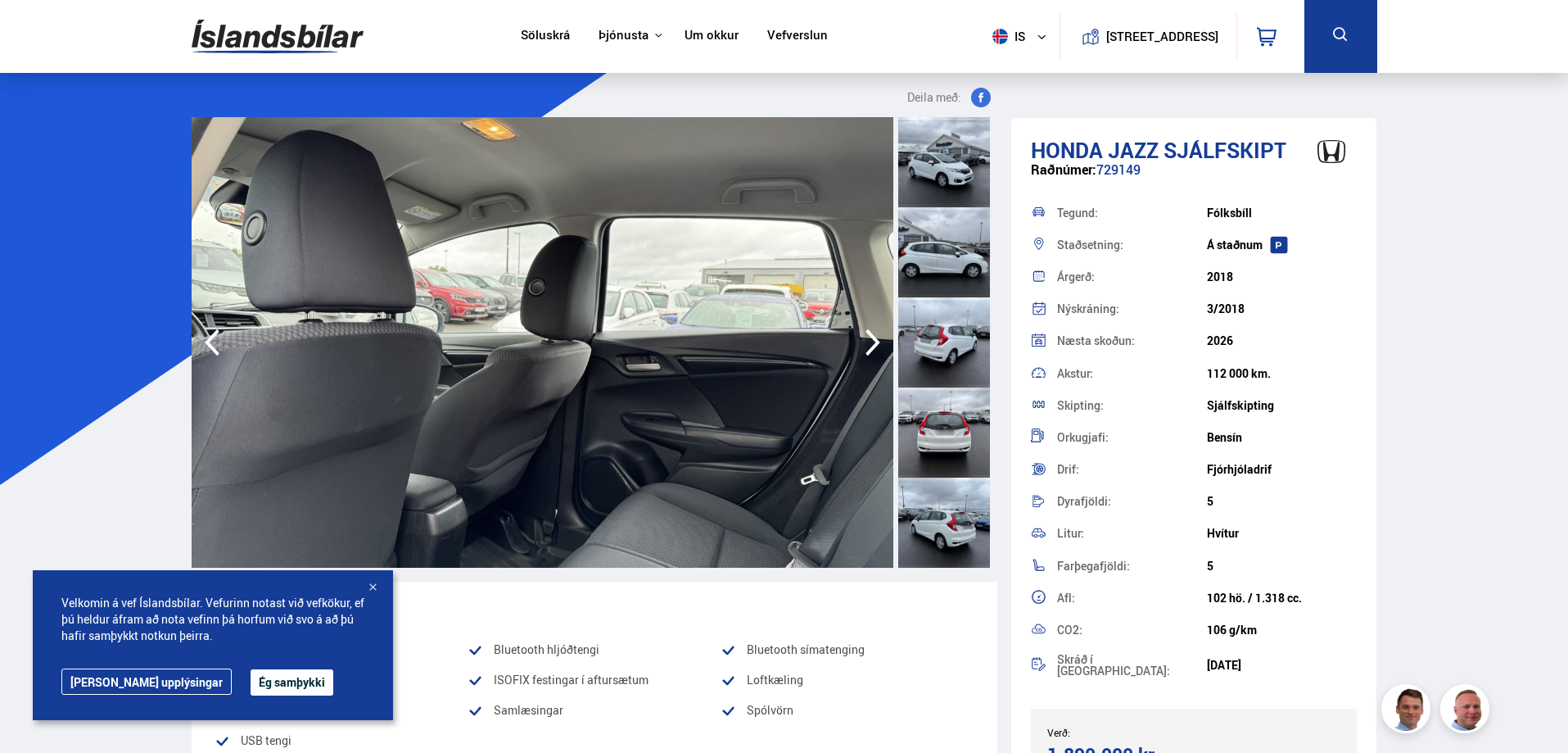
click at [867, 340] on icon "button" at bounding box center [873, 342] width 33 height 40
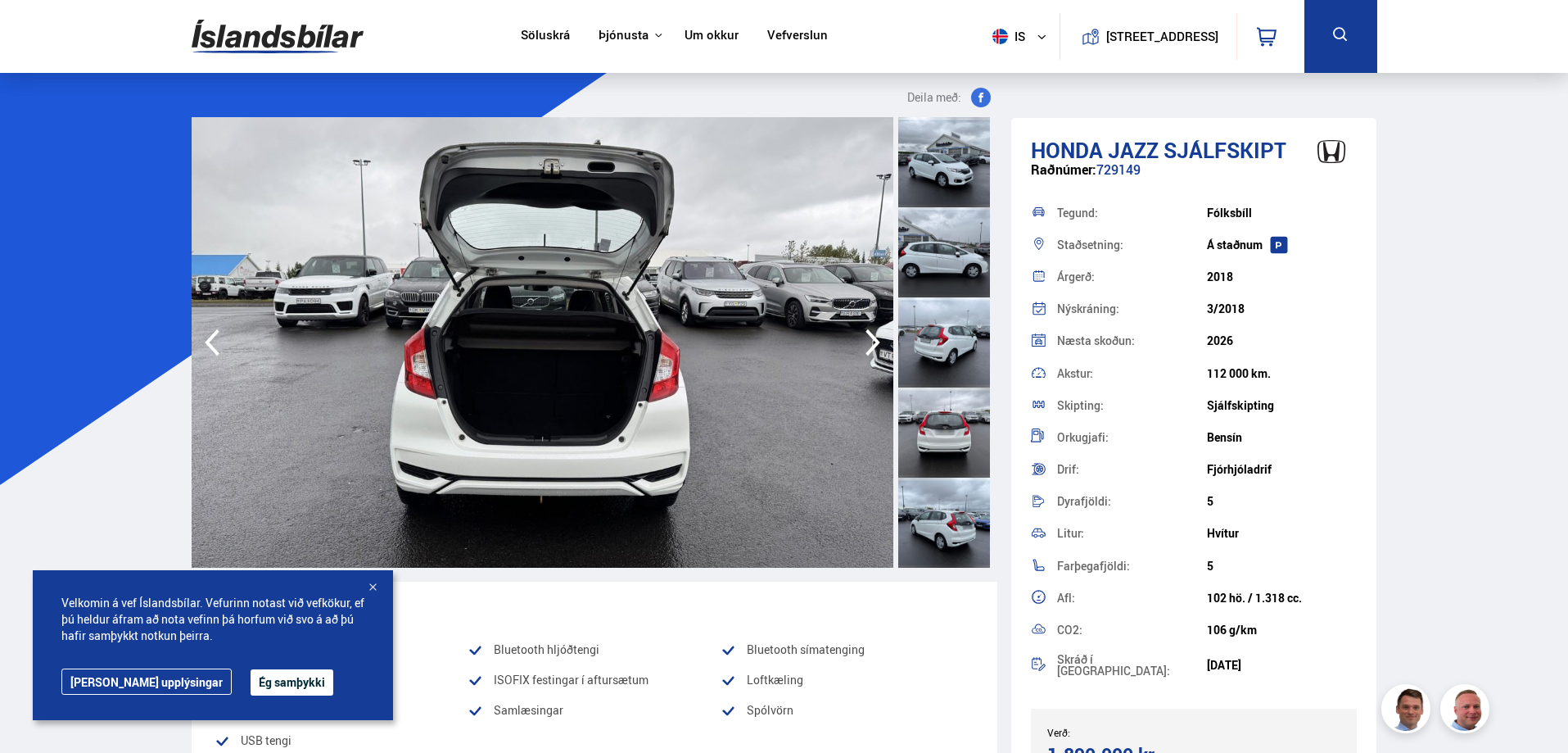
click at [867, 340] on icon "button" at bounding box center [873, 342] width 33 height 40
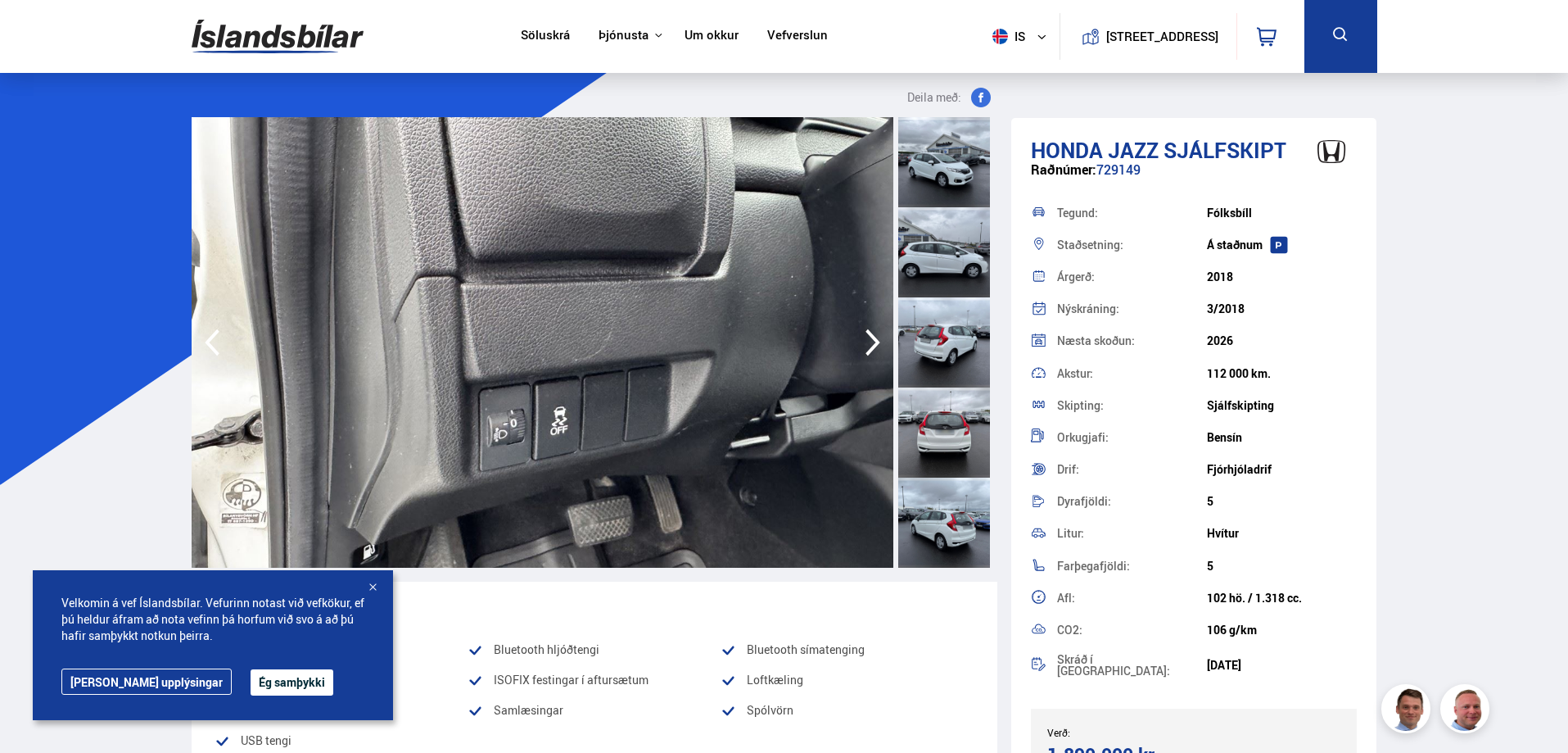
click at [867, 340] on icon "button" at bounding box center [873, 342] width 33 height 40
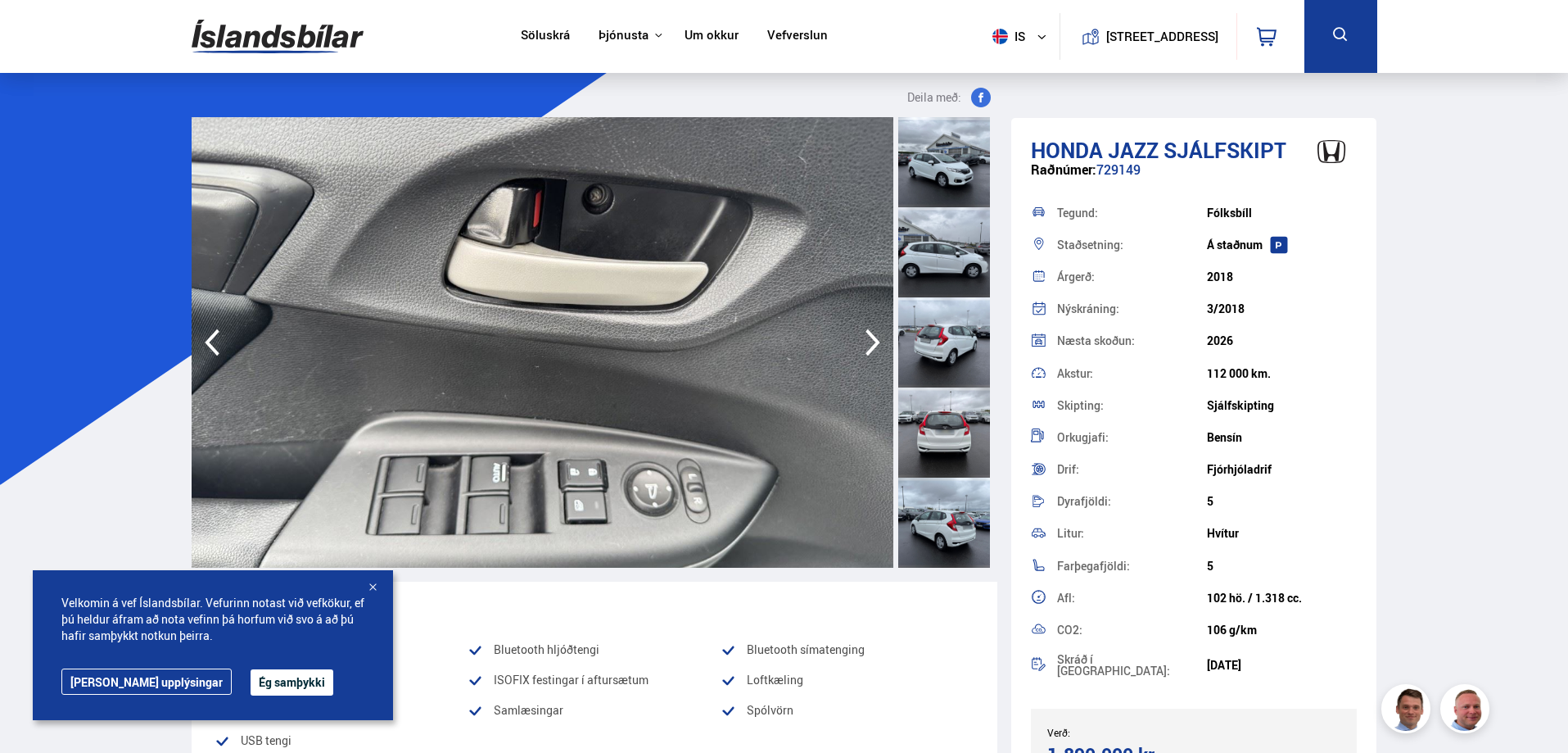
click at [373, 584] on div at bounding box center [372, 588] width 16 height 16
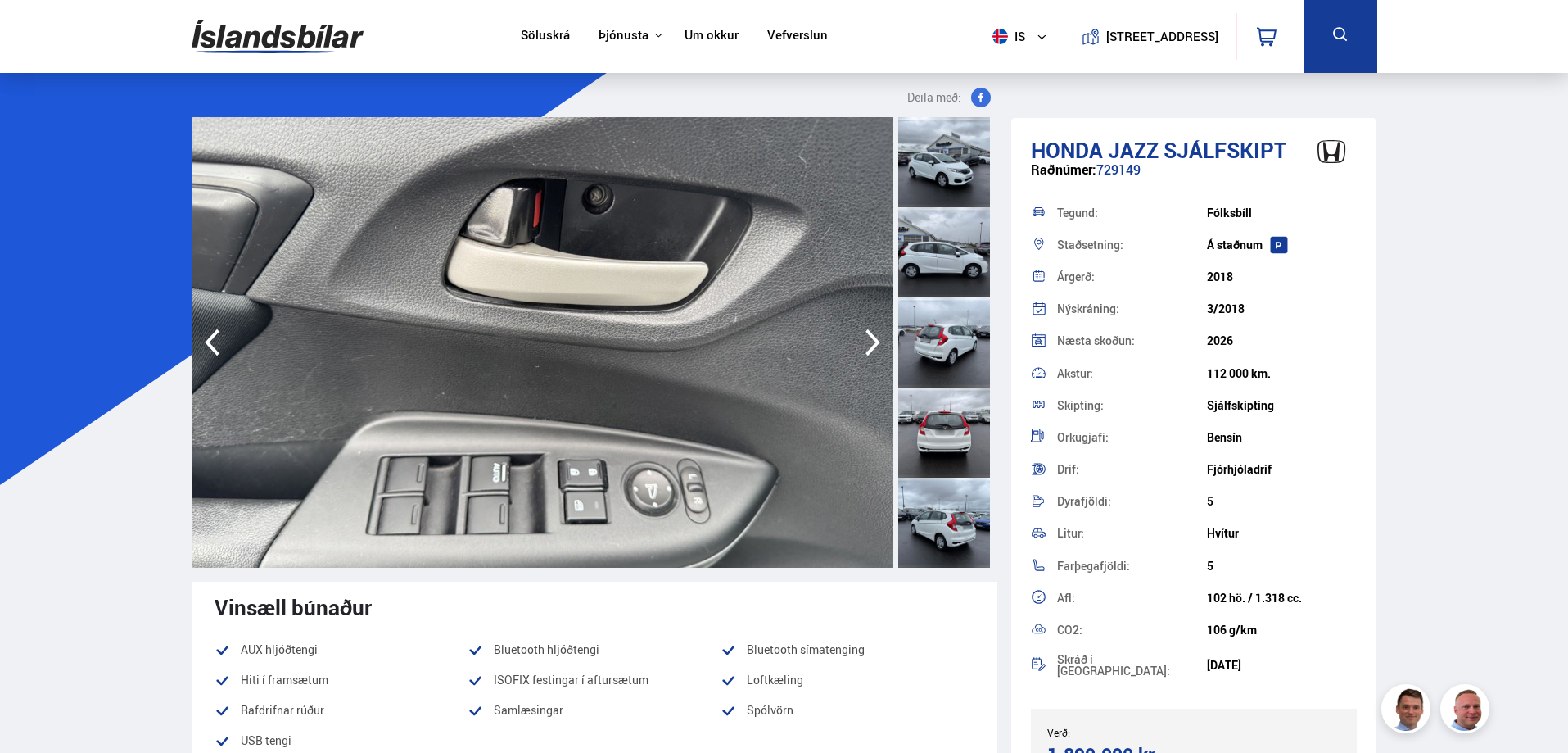
click at [870, 336] on icon "button" at bounding box center [872, 343] width 14 height 27
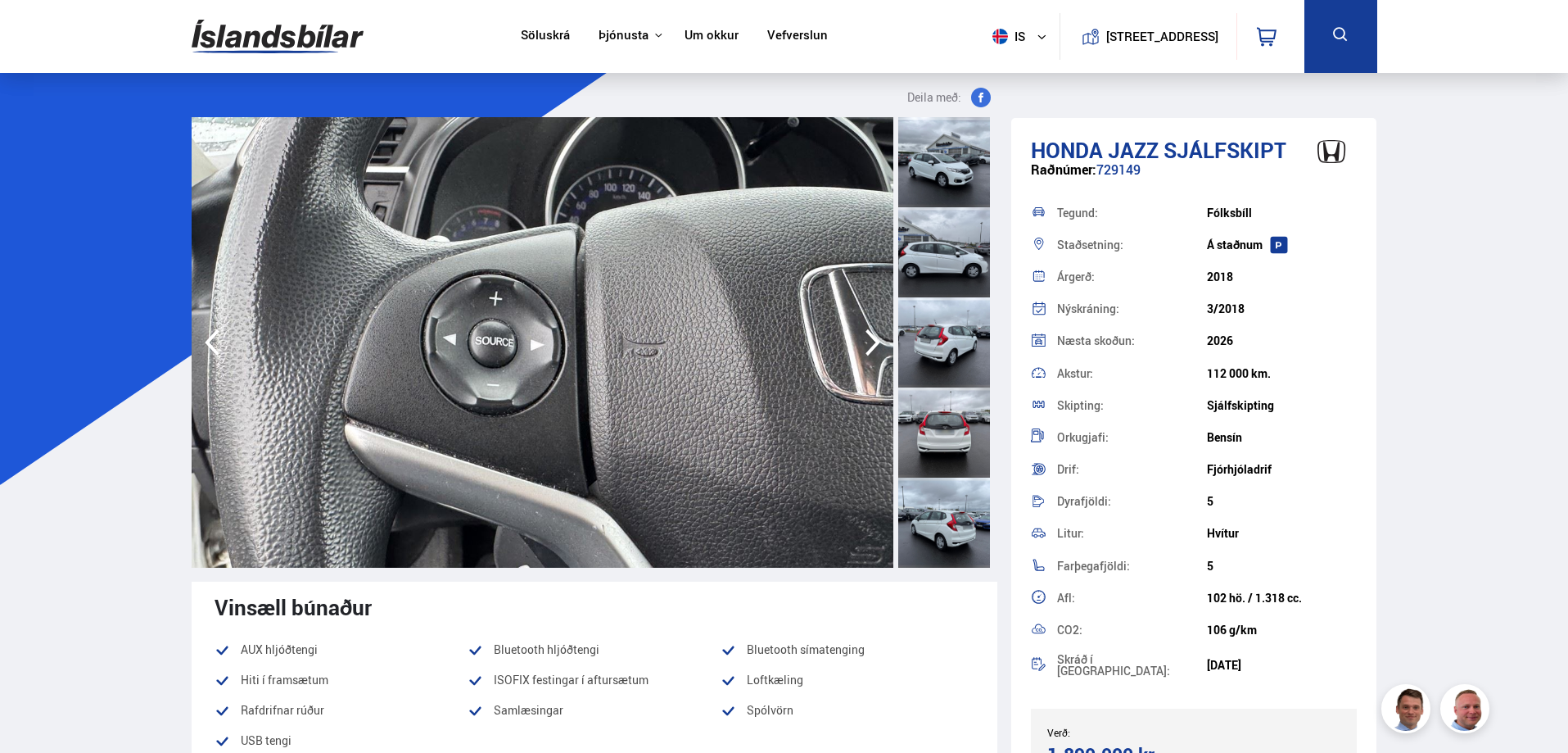
click at [870, 336] on icon "button" at bounding box center [872, 343] width 14 height 27
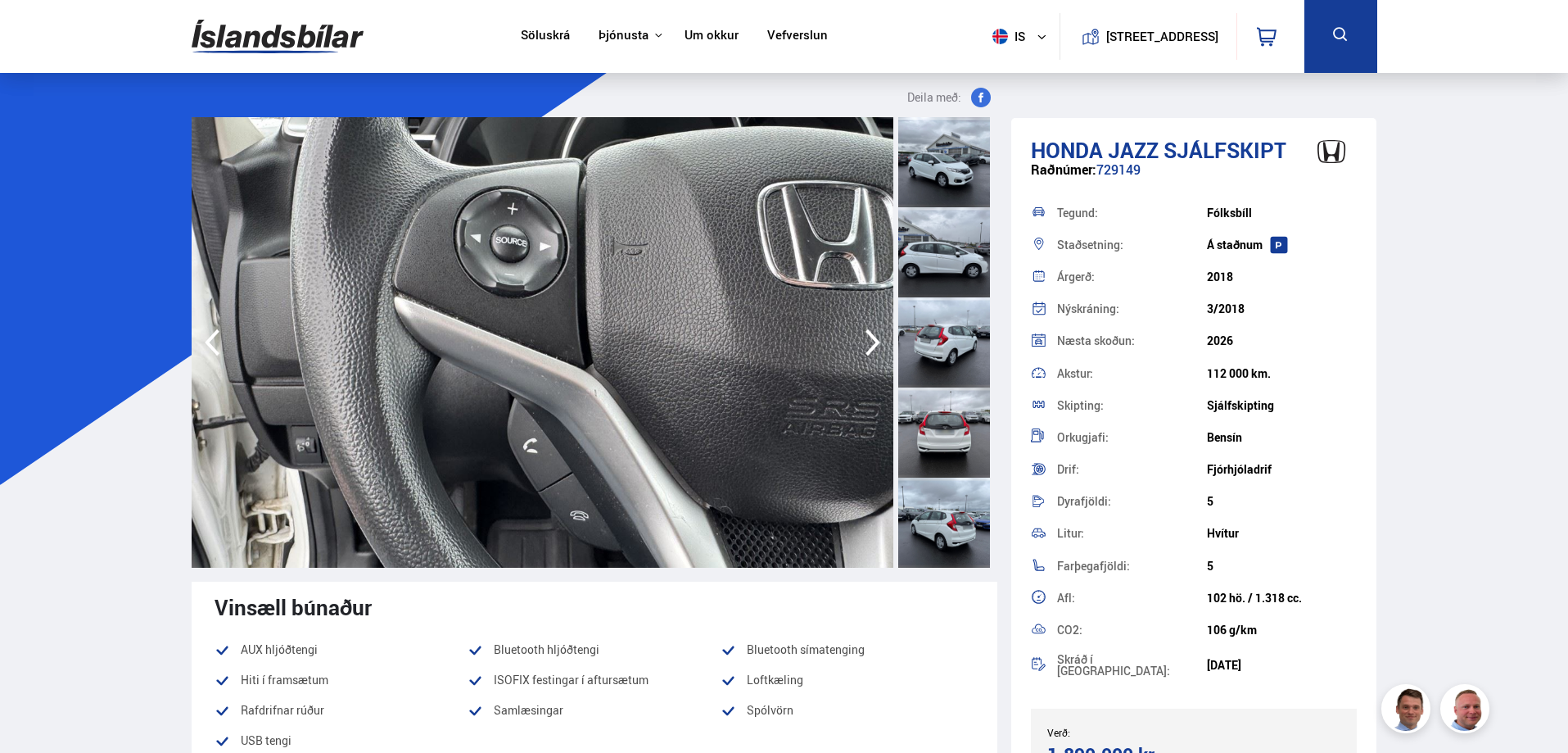
click at [870, 336] on icon "button" at bounding box center [872, 343] width 14 height 27
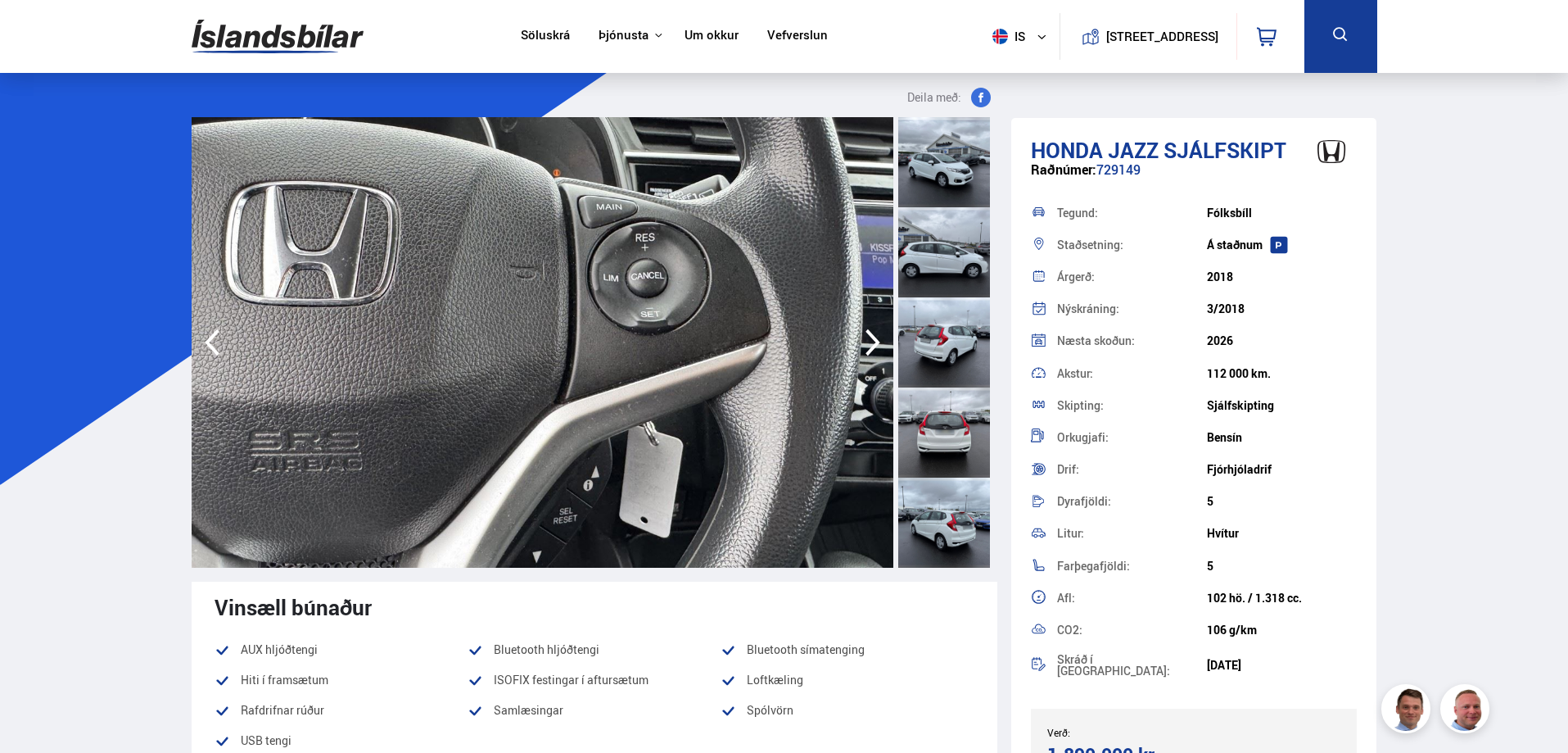
click at [870, 336] on icon "button" at bounding box center [872, 343] width 14 height 27
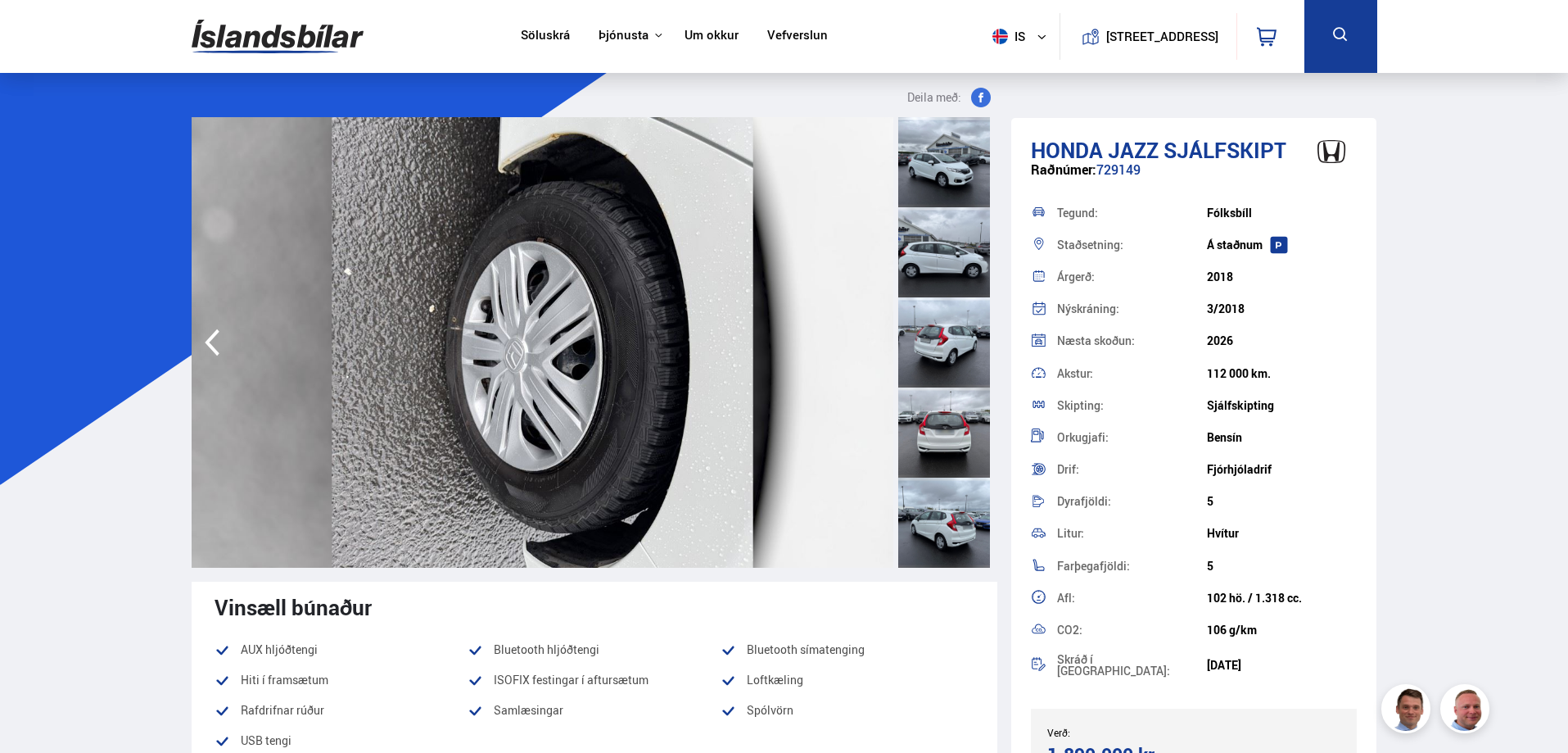
click at [870, 336] on img at bounding box center [543, 341] width 702 height 450
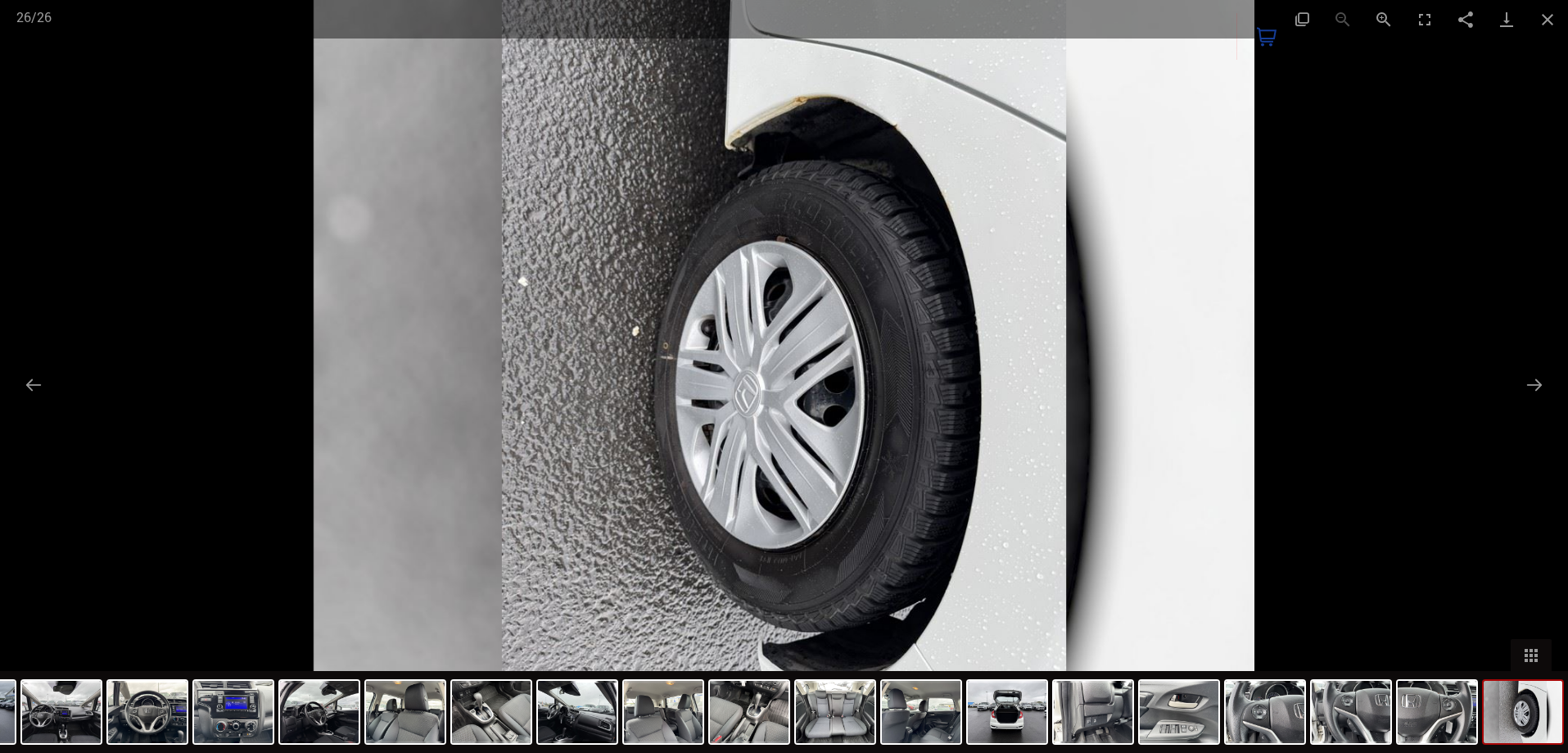
click at [1530, 405] on div at bounding box center [784, 376] width 1568 height 753
